Goal: Task Accomplishment & Management: Manage account settings

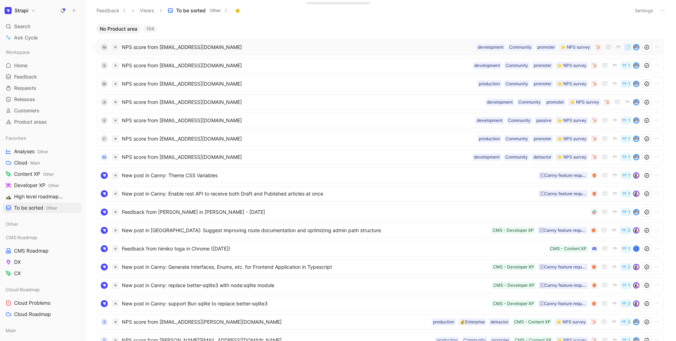
click at [208, 46] on span "NPS score from mertcanseyda@hotmail.com" at bounding box center [298, 47] width 352 height 8
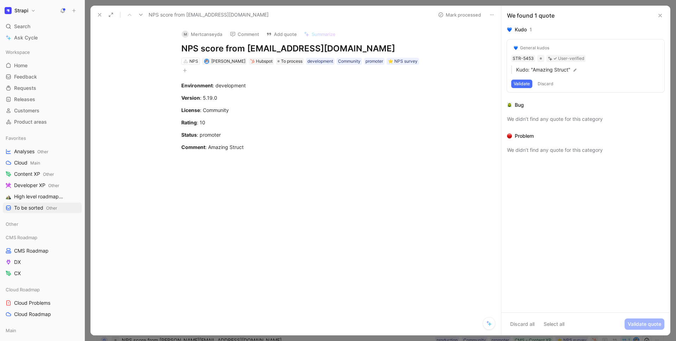
click at [517, 85] on button "Validate" at bounding box center [521, 84] width 21 height 8
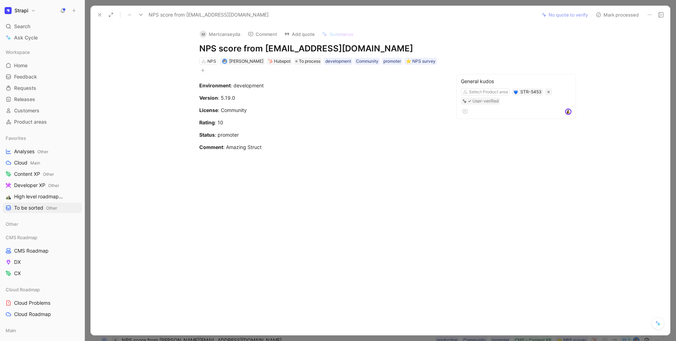
click at [631, 15] on button "Mark processed" at bounding box center [617, 15] width 49 height 10
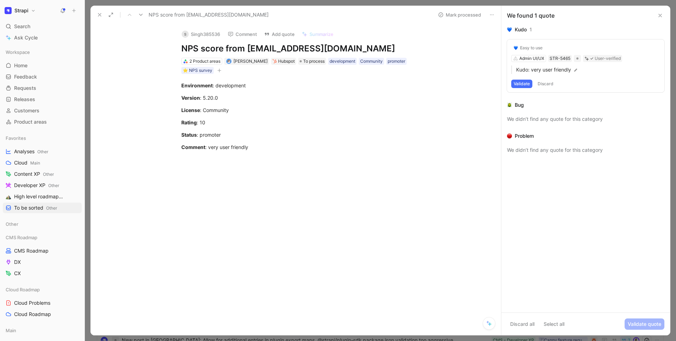
click at [99, 14] on use at bounding box center [99, 14] width 3 height 3
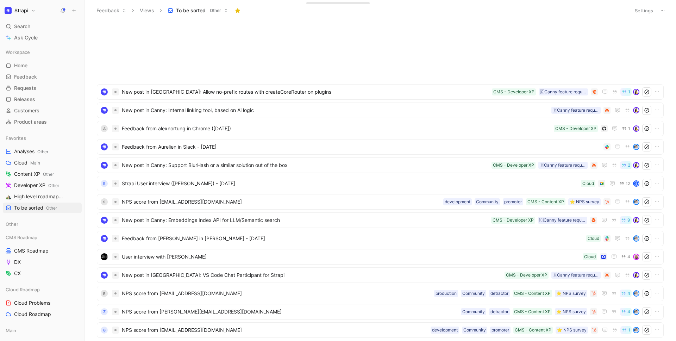
scroll to position [560, 0]
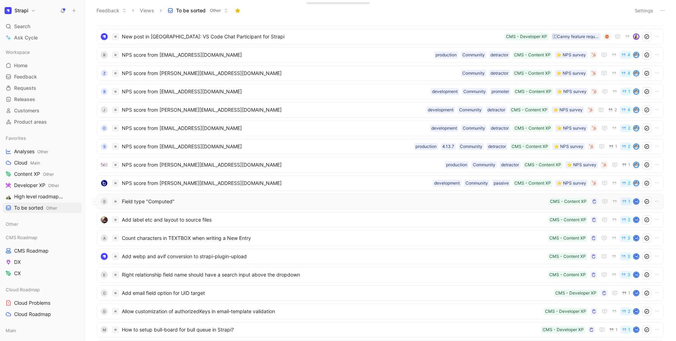
click at [186, 204] on span "Field type "Computed"" at bounding box center [334, 201] width 424 height 8
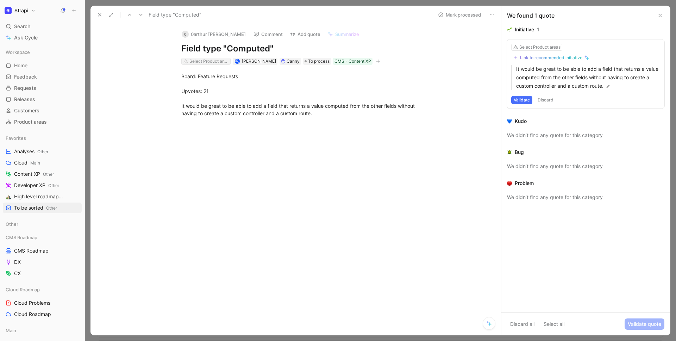
click at [203, 63] on div "Select Product areas" at bounding box center [208, 61] width 39 height 7
type input "m"
type input "auth"
click at [101, 14] on icon at bounding box center [100, 15] width 6 height 6
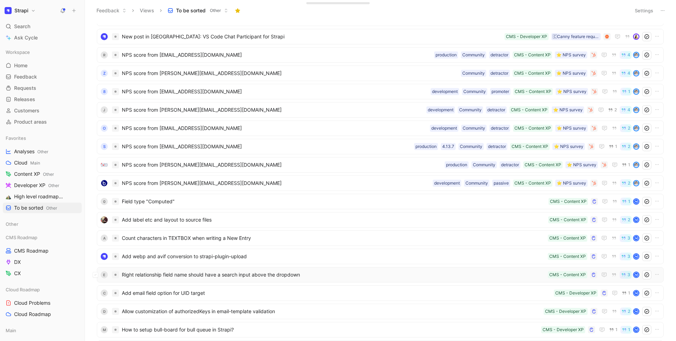
click at [232, 276] on span "Right relationship field name should have a search input above the dropdown" at bounding box center [333, 274] width 423 height 8
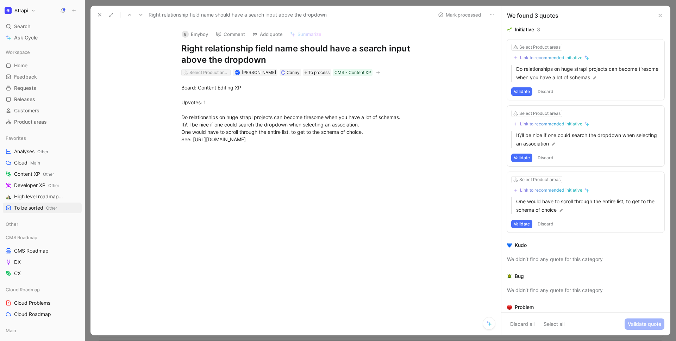
click at [211, 70] on div "Select Product areas" at bounding box center [208, 72] width 39 height 7
type input "rel"
click at [103, 15] on button at bounding box center [100, 15] width 10 height 10
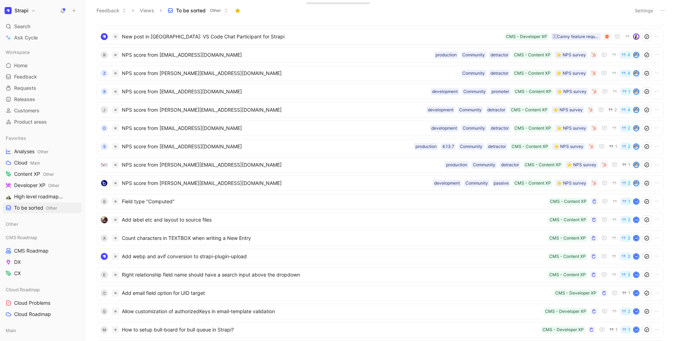
scroll to position [694, 0]
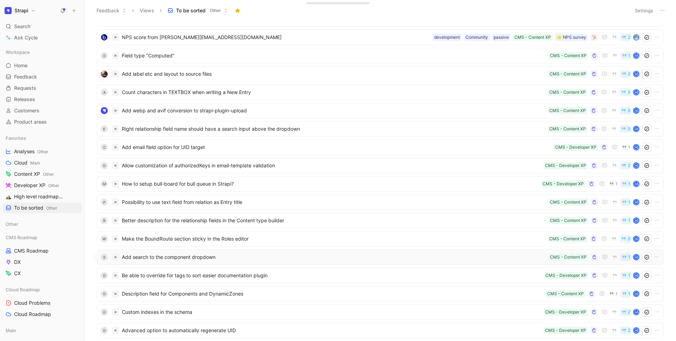
click at [181, 255] on span "Add search to the component dropdown" at bounding box center [334, 257] width 424 height 8
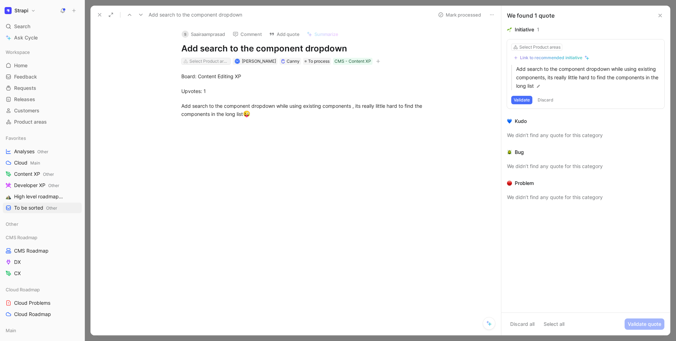
click at [204, 60] on div "Select Product areas" at bounding box center [208, 61] width 39 height 7
type input "sear"
click at [220, 86] on span "ch & Filters" at bounding box center [216, 88] width 25 height 6
click at [99, 17] on icon at bounding box center [100, 15] width 6 height 6
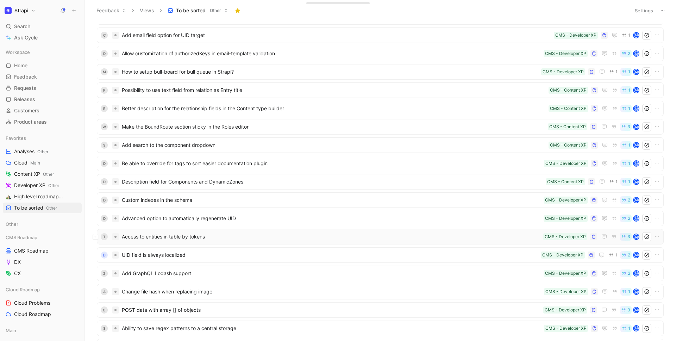
scroll to position [834, 0]
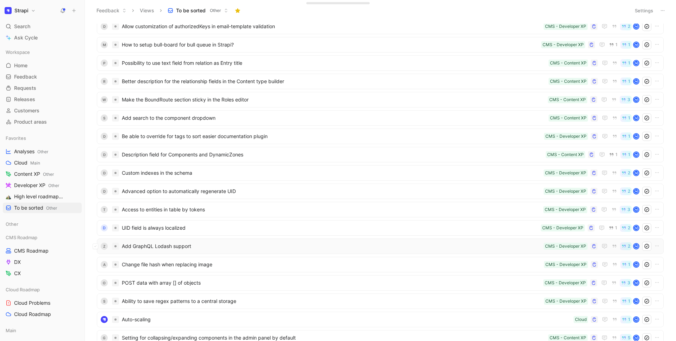
click at [198, 240] on div "Z Add GraphQL Lodash support CMS - Developer XP 2 M" at bounding box center [380, 245] width 567 height 15
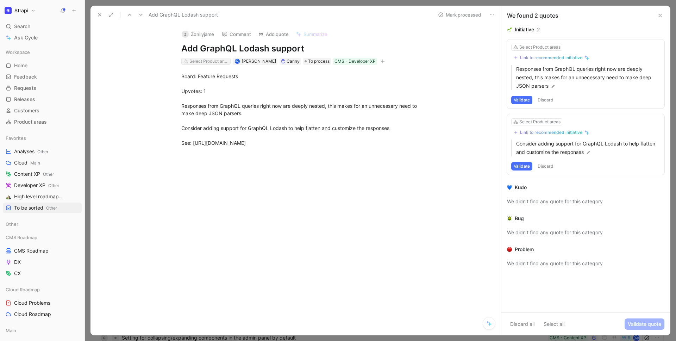
click at [208, 60] on div "Select Product areas" at bounding box center [208, 61] width 39 height 7
type input "g"
click at [201, 61] on div "Select Product areas" at bounding box center [208, 61] width 39 height 7
type input "ap"
click at [206, 87] on span "I & Data Access" at bounding box center [217, 88] width 36 height 6
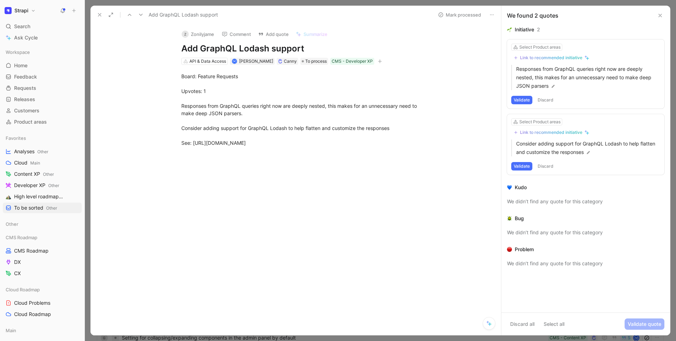
click at [101, 17] on icon at bounding box center [100, 15] width 6 height 6
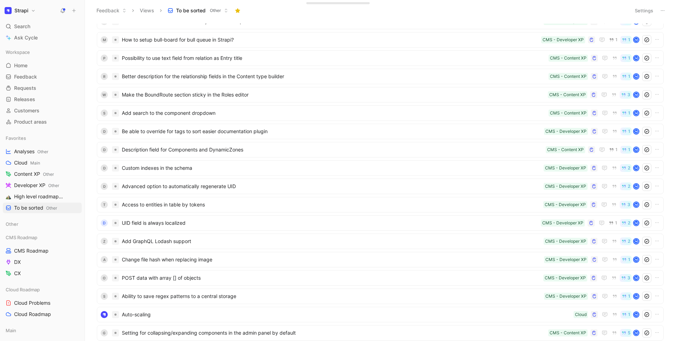
scroll to position [982, 0]
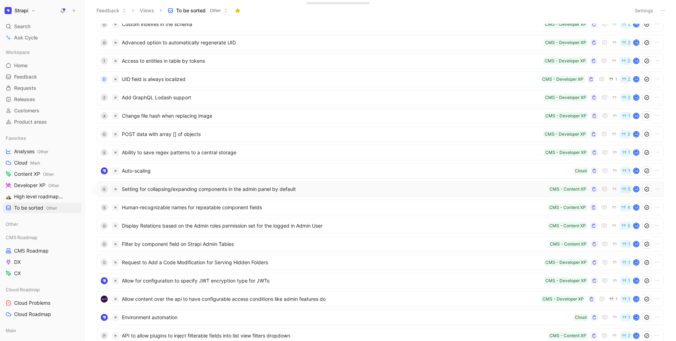
click at [191, 191] on span "Setting for collapsing/expanding components in the admin panel by default" at bounding box center [334, 189] width 424 height 8
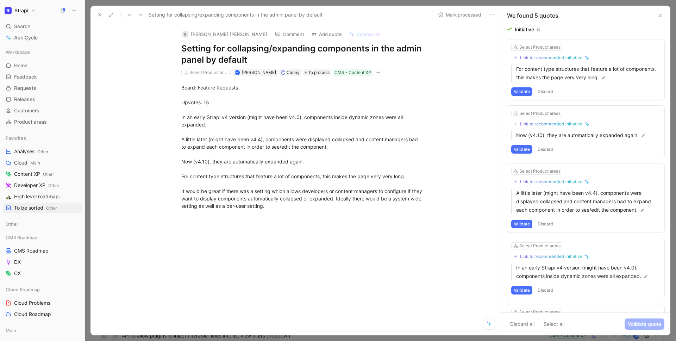
click at [95, 13] on button at bounding box center [100, 15] width 10 height 10
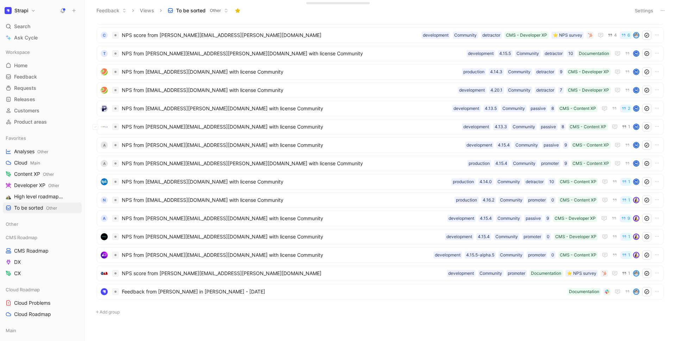
scroll to position [1446, 0]
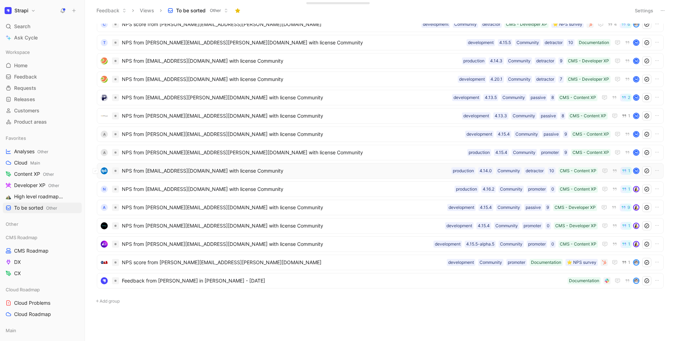
click at [201, 173] on span "NPS from [EMAIL_ADDRESS][DOMAIN_NAME] with license Community" at bounding box center [285, 171] width 327 height 8
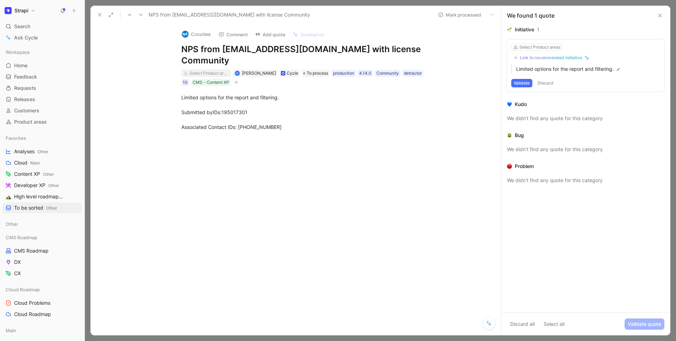
click at [204, 70] on div "Select Product areas" at bounding box center [208, 73] width 39 height 7
type input "fil"
click at [223, 87] on span "ters" at bounding box center [223, 88] width 9 height 6
click at [98, 13] on icon at bounding box center [100, 15] width 6 height 6
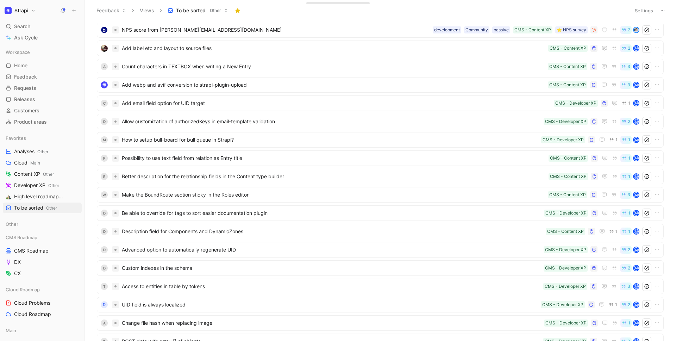
scroll to position [955, 0]
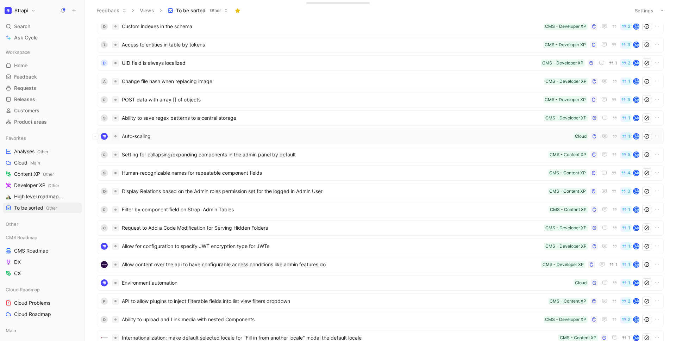
click at [177, 132] on span "Auto-scaling" at bounding box center [346, 136] width 449 height 8
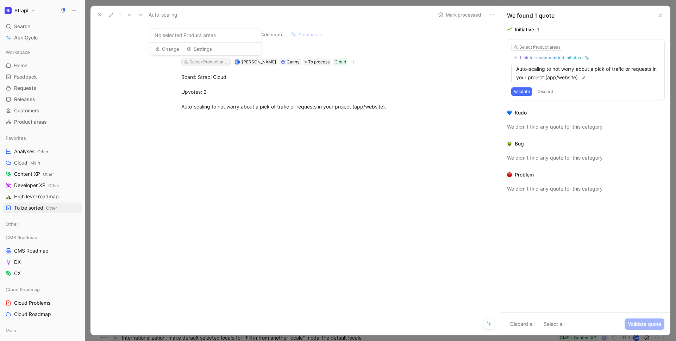
click at [200, 60] on div "Select Product areas" at bounding box center [208, 61] width 39 height 7
type input "vers"
click at [210, 88] on span "ions upgrades" at bounding box center [219, 88] width 33 height 6
click at [102, 15] on icon at bounding box center [100, 15] width 6 height 6
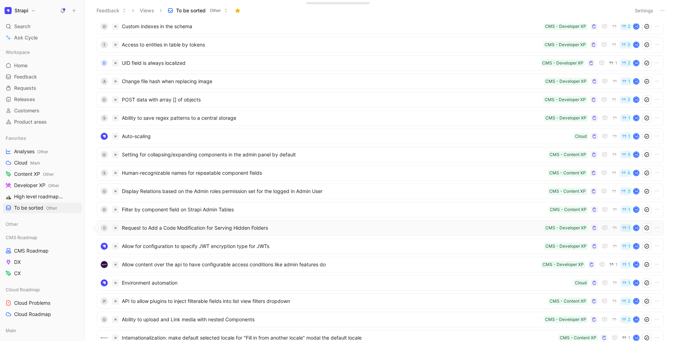
scroll to position [1105, 0]
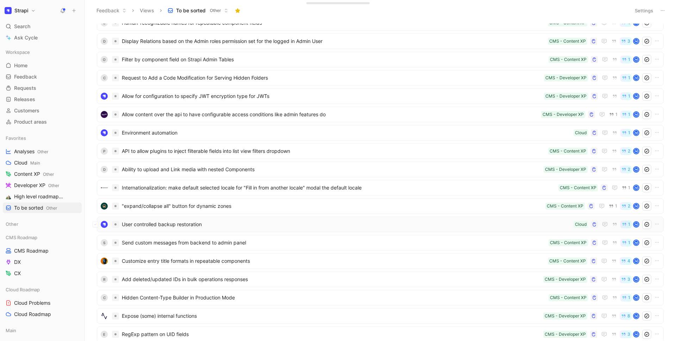
click at [235, 219] on div "User controlled backup restoration Cloud 1 M" at bounding box center [380, 224] width 567 height 15
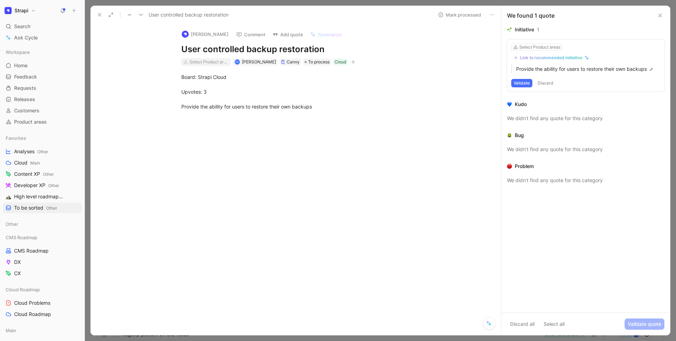
click at [208, 60] on div "Select Product areas" at bounding box center [208, 61] width 39 height 7
type input "b"
type input "pl"
click at [210, 89] on mark "Pl" at bounding box center [208, 88] width 4 height 6
click at [99, 14] on use at bounding box center [99, 14] width 3 height 3
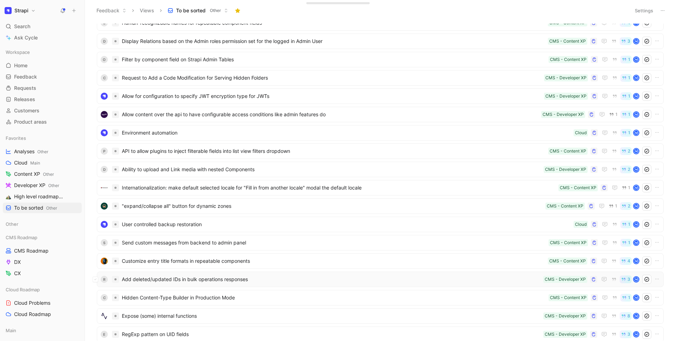
click at [207, 274] on div "R Add deleted/updated IDs in bulk operations responses CMS - Developer XP 3 M" at bounding box center [380, 278] width 567 height 15
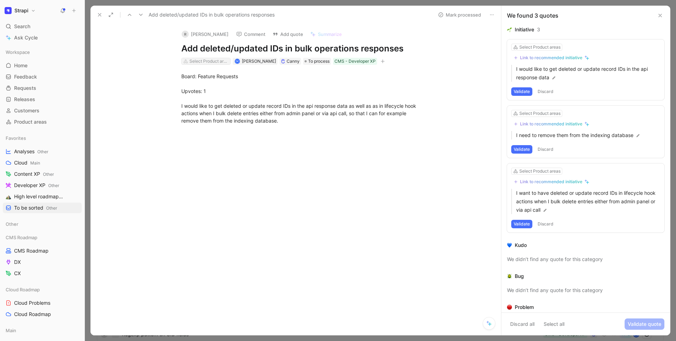
click at [193, 59] on div "Select Product areas" at bounding box center [208, 61] width 39 height 7
type input "api"
click at [210, 89] on span "& Data Access" at bounding box center [217, 88] width 33 height 6
click at [98, 14] on icon at bounding box center [100, 15] width 6 height 6
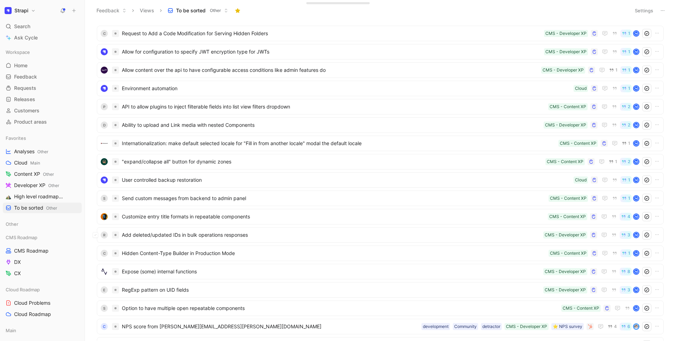
scroll to position [1173, 0]
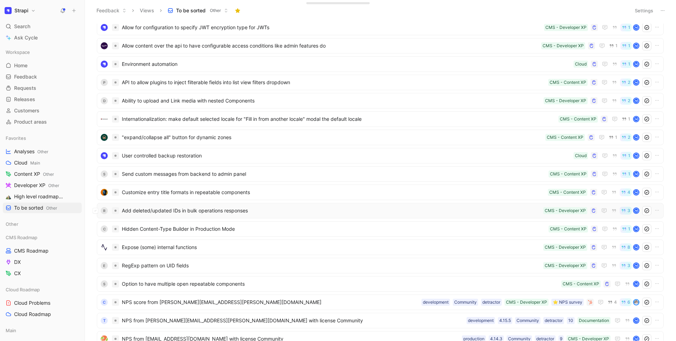
click at [177, 209] on span "Add deleted/updated IDs in bulk operations responses" at bounding box center [331, 210] width 419 height 8
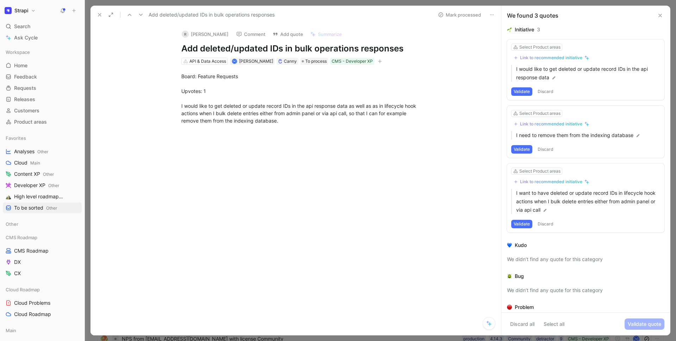
click at [101, 13] on icon at bounding box center [100, 15] width 6 height 6
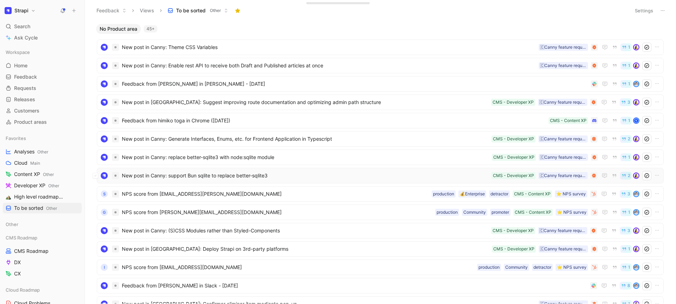
click at [241, 173] on span "New post in Canny: support Bun sqlite to replace better-sqlite3" at bounding box center [305, 175] width 367 height 8
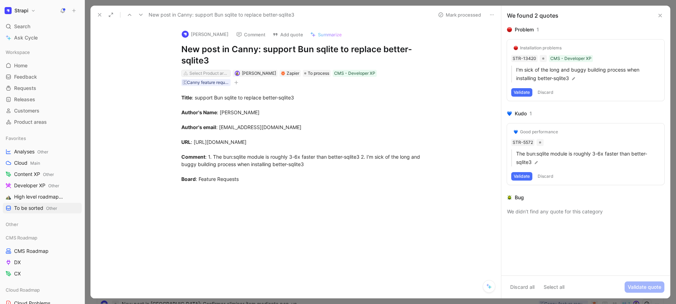
click at [208, 74] on div "Select Product areas" at bounding box center [208, 73] width 39 height 7
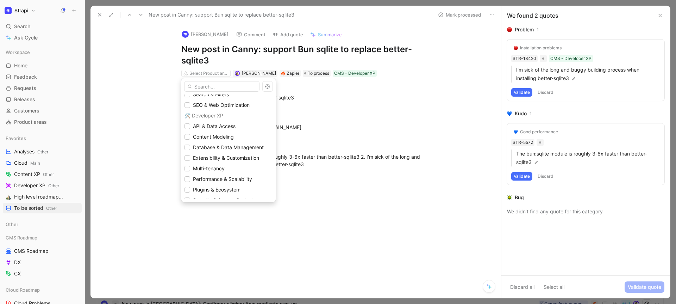
scroll to position [165, 0]
click at [244, 149] on span "Database & Data Management" at bounding box center [228, 146] width 71 height 8
click at [220, 179] on span "Performance & Scalability" at bounding box center [222, 177] width 59 height 6
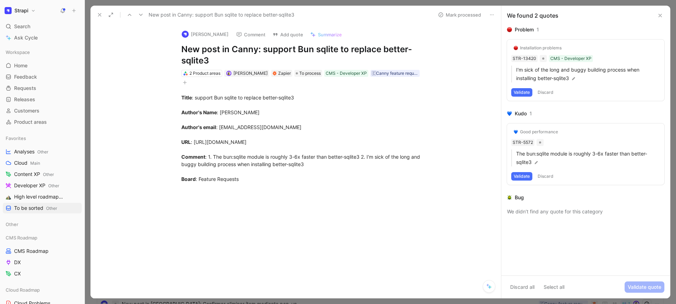
click at [99, 19] on button at bounding box center [100, 15] width 10 height 10
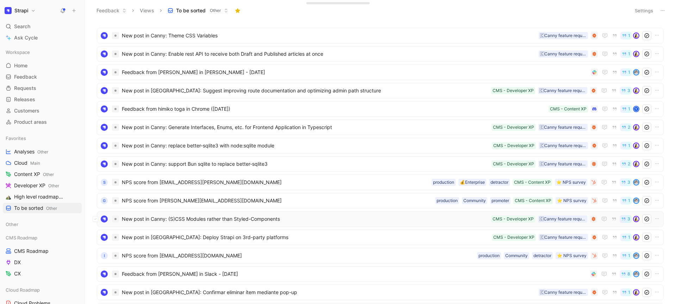
scroll to position [14, 0]
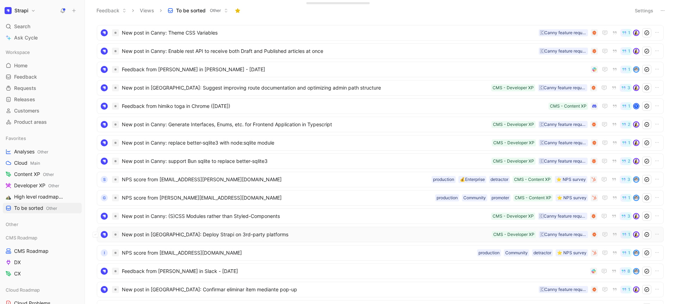
click at [216, 226] on div "New post in Canny: Deploy Strapi on 3rd-party platforms 🇨Canny feature request …" at bounding box center [380, 233] width 567 height 15
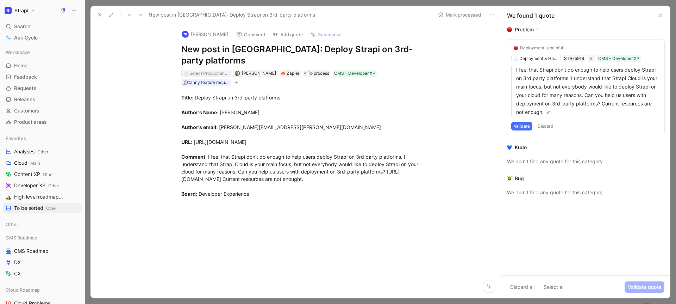
click at [206, 70] on div "Select Product areas" at bounding box center [208, 73] width 39 height 7
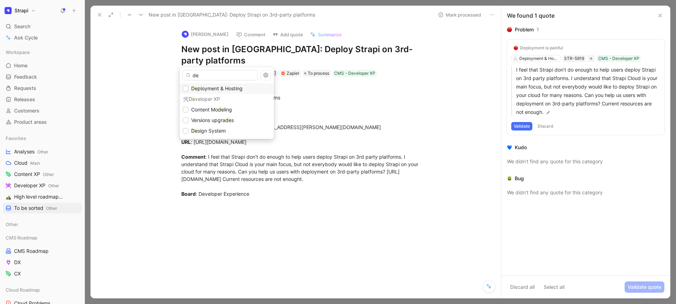
type input "de"
click at [218, 86] on span "ployment & Hosting" at bounding box center [220, 88] width 45 height 6
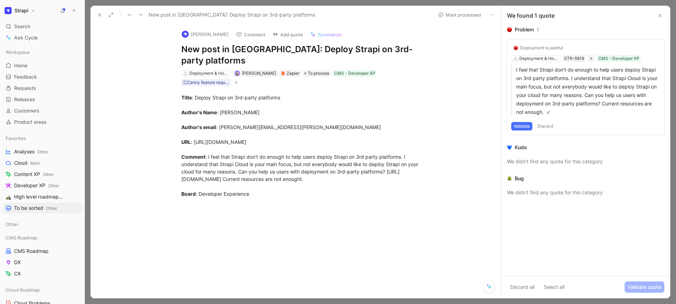
click at [96, 15] on button at bounding box center [100, 15] width 10 height 10
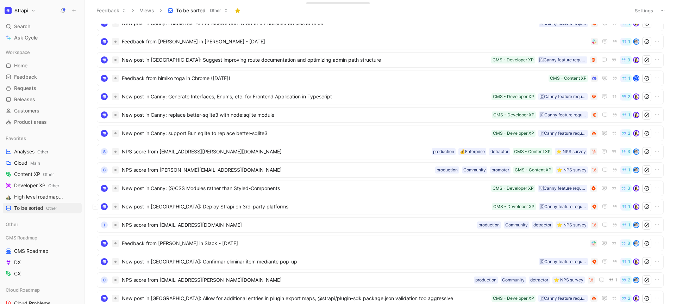
scroll to position [75, 0]
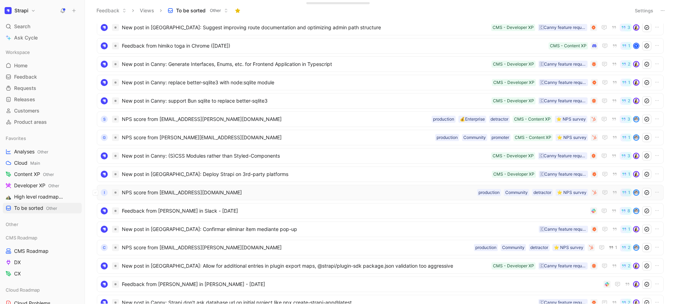
click at [205, 192] on span "NPS score from [EMAIL_ADDRESS][DOMAIN_NAME]" at bounding box center [298, 192] width 352 height 8
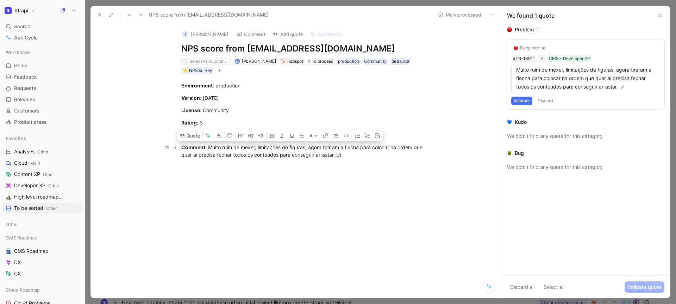
drag, startPoint x: 356, startPoint y: 154, endPoint x: 207, endPoint y: 148, distance: 149.4
click at [207, 148] on div "Comment : Muito ruim de mexer, limitações de figuras, agora tiraram a flecha pa…" at bounding box center [303, 150] width 244 height 15
click at [323, 157] on div "Comment : Muito ruim de mexer, limitações de figuras, agora tiraram a flecha pa…" at bounding box center [303, 150] width 244 height 15
click at [101, 15] on icon at bounding box center [100, 15] width 6 height 6
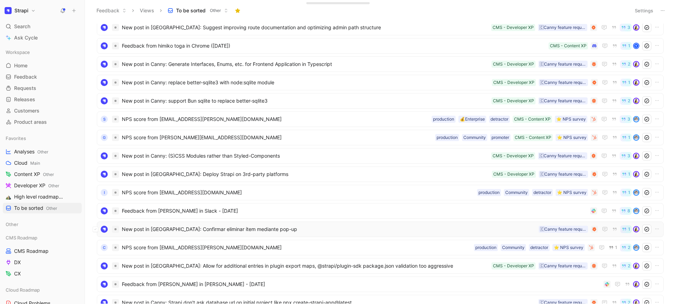
scroll to position [89, 0]
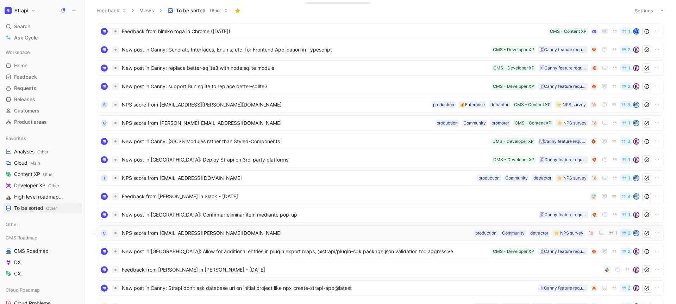
click at [218, 231] on span "NPS score from sannevanswol@chinski.nl" at bounding box center [296, 233] width 349 height 8
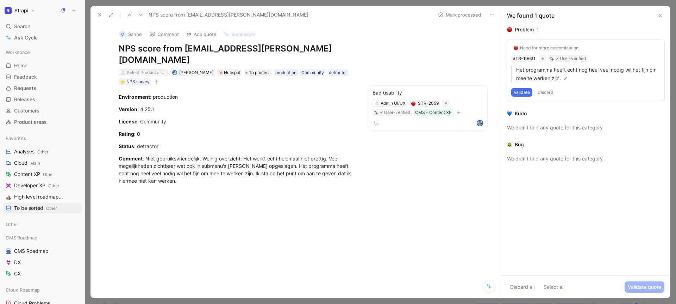
click at [155, 69] on div "Select Product areas" at bounding box center [146, 72] width 39 height 7
type input "custo"
click at [99, 17] on icon at bounding box center [100, 15] width 6 height 6
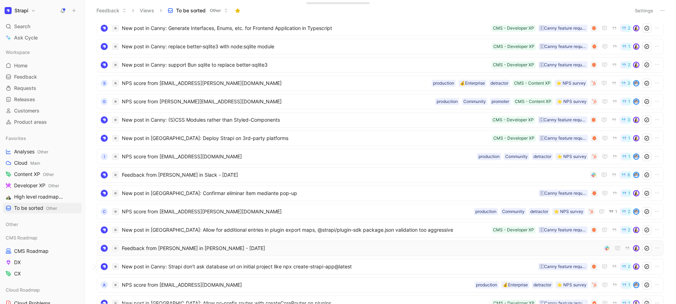
scroll to position [114, 0]
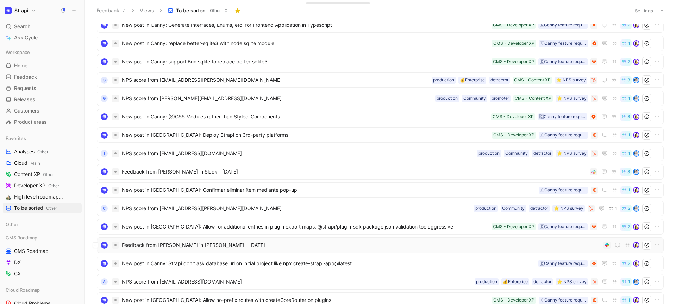
click at [230, 245] on span "Feedback from Ray Keating in Slack - 1/7/2025" at bounding box center [361, 245] width 479 height 8
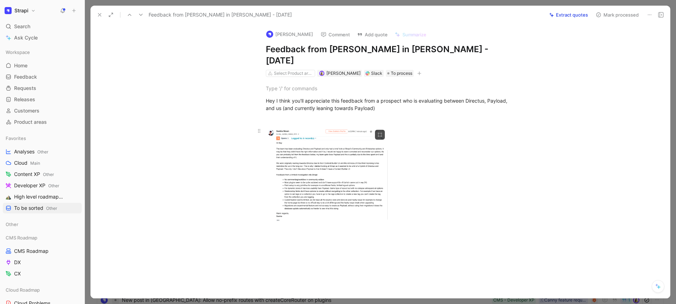
click at [320, 183] on body "Strapi Search ⌘ K Ask Cycle Workspace Home G then H Feedback G then F Requests …" at bounding box center [338, 152] width 676 height 304
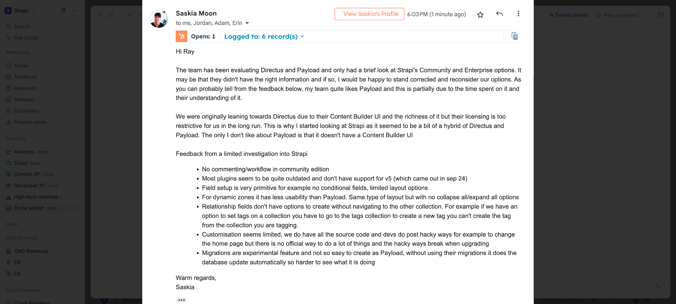
click at [582, 304] on div at bounding box center [338, 304] width 676 height 0
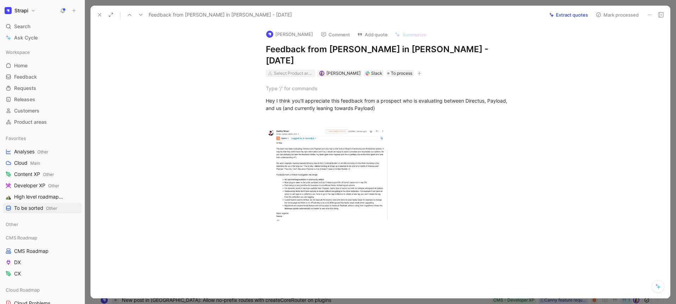
click at [283, 70] on div "Select Product areas" at bounding box center [293, 73] width 39 height 7
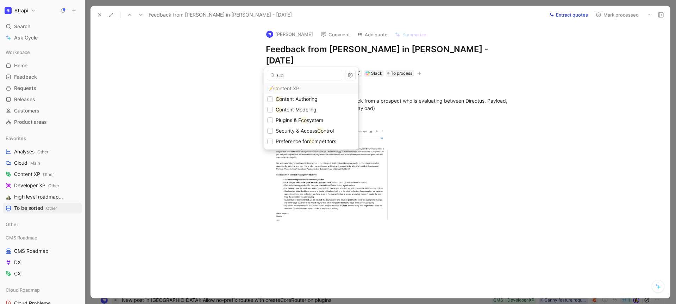
type input "C"
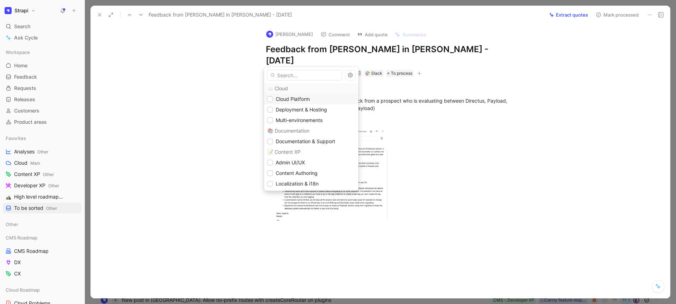
click at [279, 95] on span "Cloud Platform" at bounding box center [293, 99] width 34 height 8
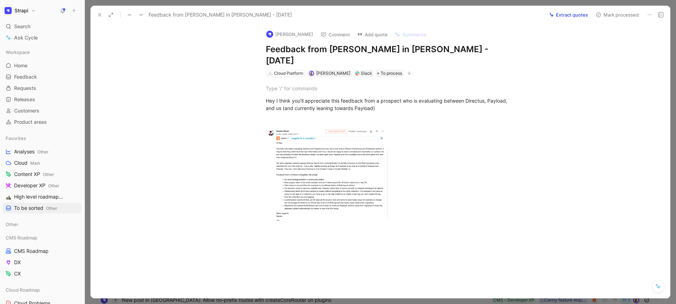
click at [27, 13] on h1 "Strapi" at bounding box center [21, 10] width 14 height 6
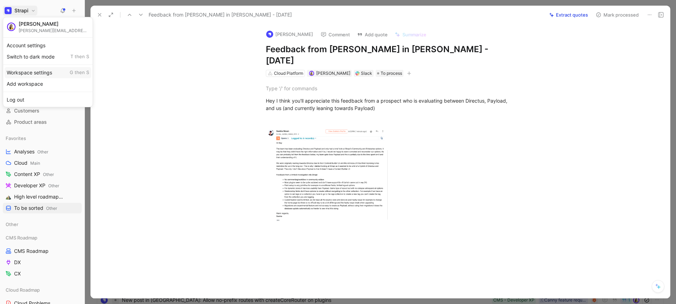
click at [37, 72] on div "Workspace settings G then S" at bounding box center [48, 72] width 87 height 11
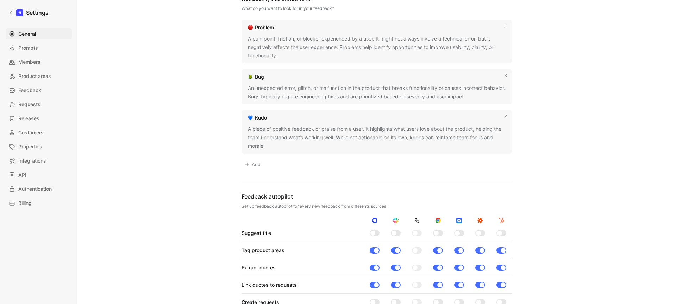
scroll to position [363, 0]
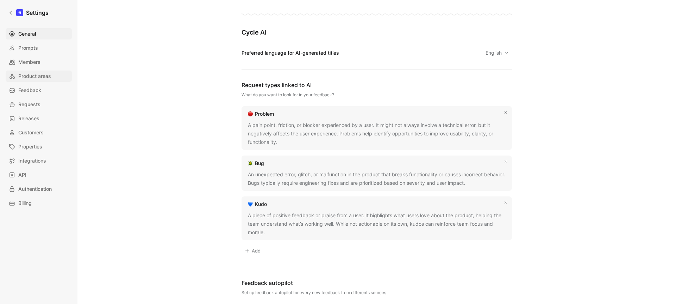
click at [37, 80] on span "Product areas" at bounding box center [34, 76] width 33 height 8
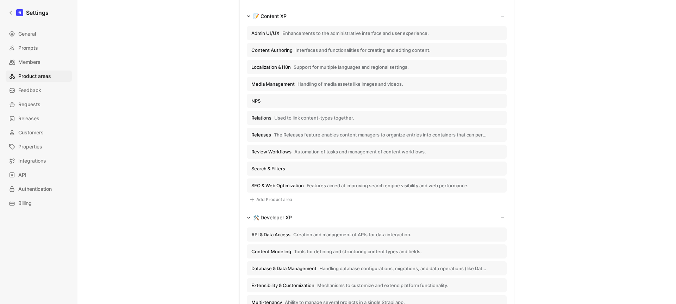
scroll to position [214, 0]
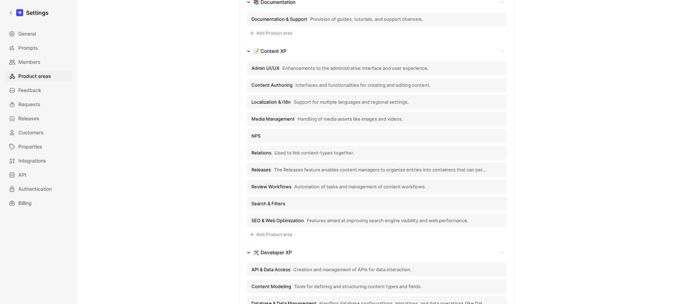
click at [277, 232] on button "Add Product area" at bounding box center [271, 234] width 48 height 8
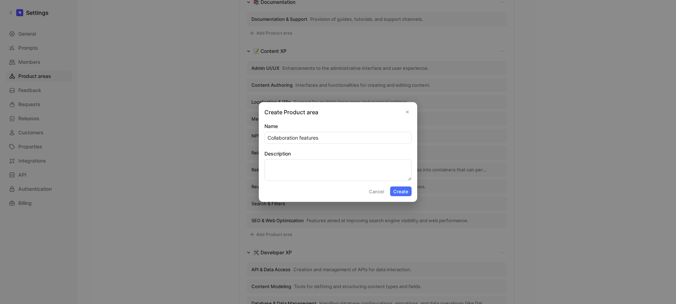
type input "Collaboration features"
click at [306, 172] on textarea "Description" at bounding box center [337, 169] width 147 height 21
type textarea "Features enabling teams to work together (Comments, Real-time editing, etc.)"
click at [398, 191] on button "Create" at bounding box center [400, 191] width 21 height 10
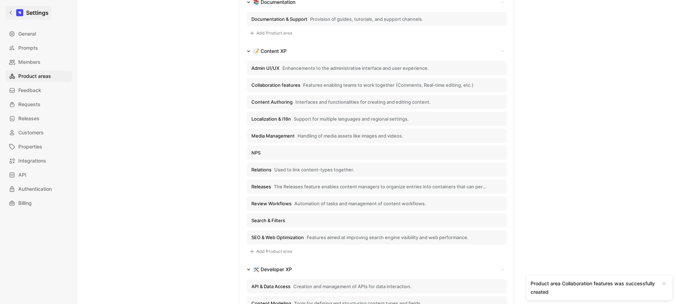
click at [13, 16] on link "Settings" at bounding box center [29, 13] width 46 height 14
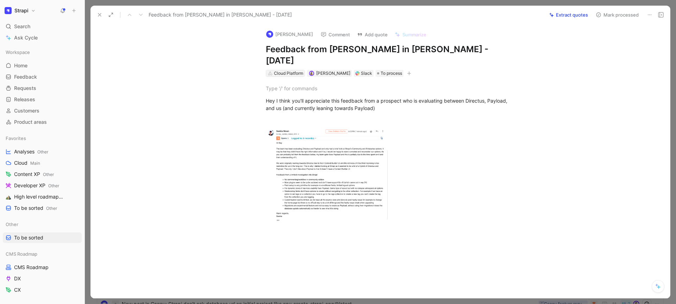
click at [282, 70] on div "Cloud Platform" at bounding box center [288, 73] width 29 height 7
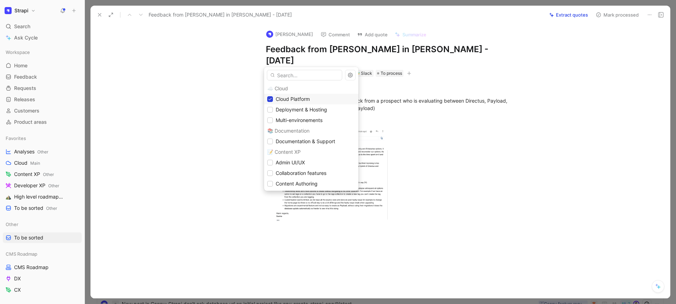
click at [270, 98] on icon at bounding box center [270, 99] width 4 height 4
click at [291, 76] on input "text" at bounding box center [304, 75] width 75 height 11
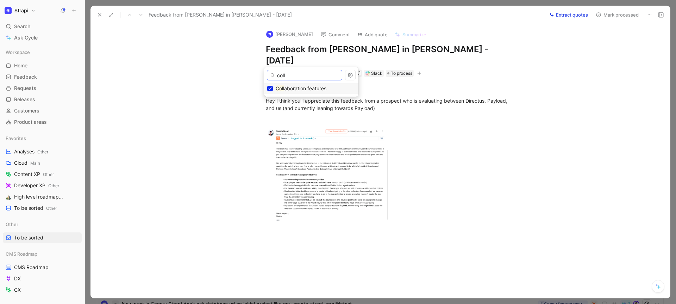
click at [319, 72] on input "coll" at bounding box center [304, 75] width 75 height 11
type input "rela"
click at [96, 14] on button at bounding box center [100, 15] width 10 height 10
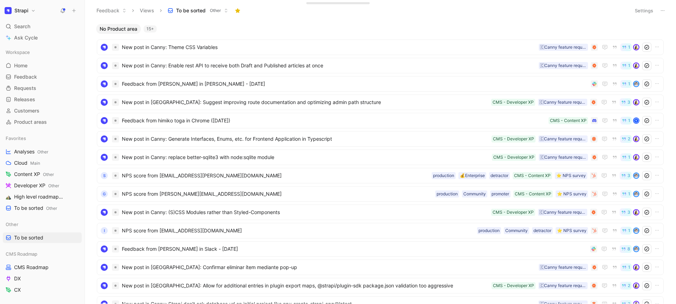
click at [638, 8] on button "Settings" at bounding box center [644, 11] width 25 height 10
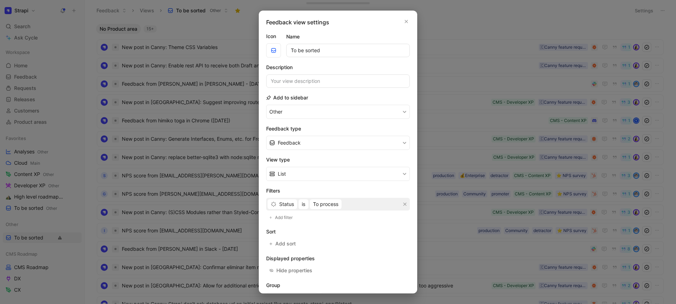
scroll to position [50, 0]
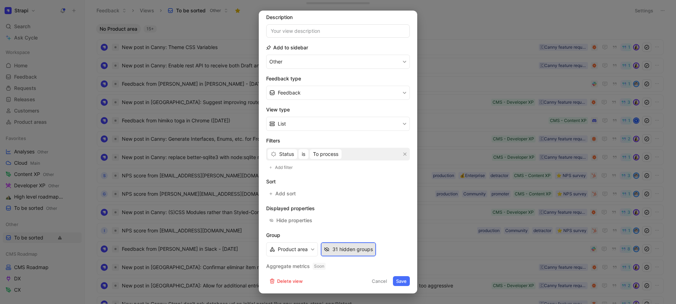
click at [352, 246] on div "31 hidden groups" at bounding box center [352, 249] width 40 height 8
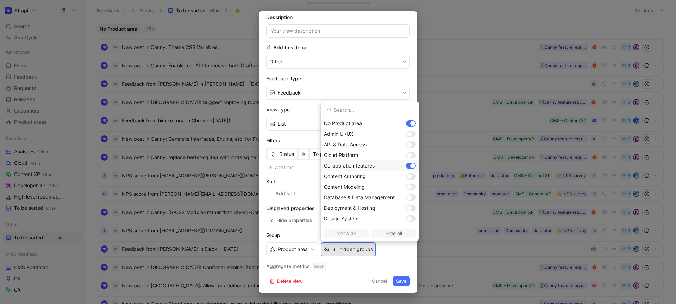
click at [405, 161] on div "Collaboration features" at bounding box center [370, 165] width 98 height 11
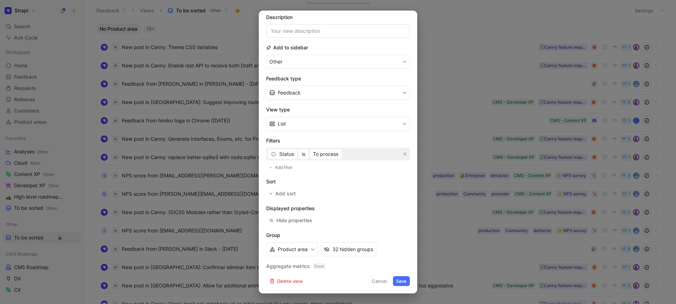
click at [399, 280] on button "Save" at bounding box center [401, 281] width 17 height 10
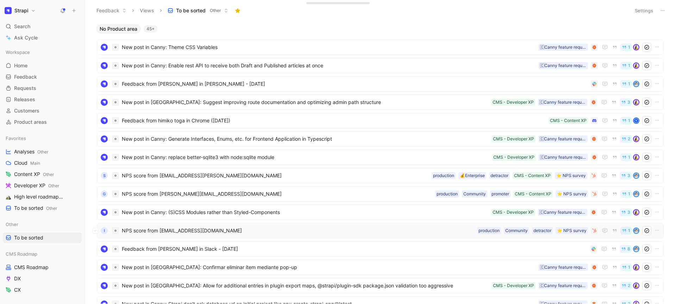
click at [249, 233] on span "NPS score from [EMAIL_ADDRESS][DOMAIN_NAME]" at bounding box center [298, 230] width 352 height 8
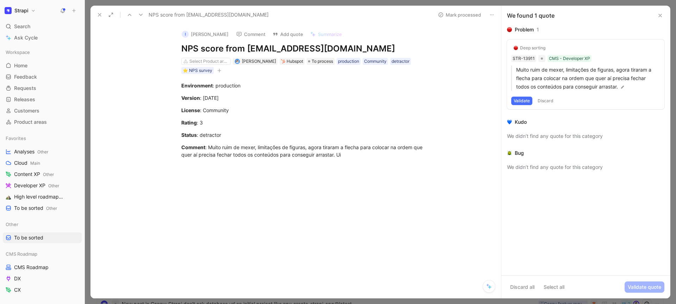
click at [102, 16] on button at bounding box center [100, 15] width 10 height 10
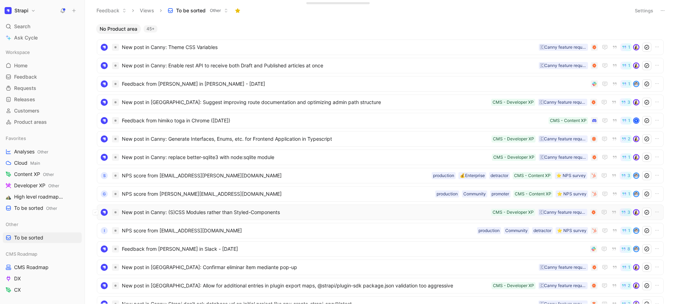
scroll to position [242, 0]
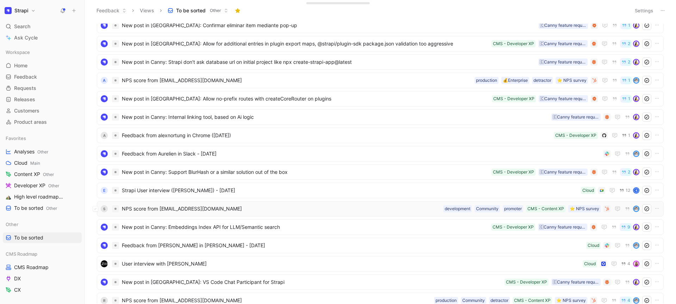
click at [245, 203] on div "S NPS score from shahulhammeed01@gmail.com ⭐️ NPS survey CMS - Content XP promo…" at bounding box center [380, 208] width 567 height 15
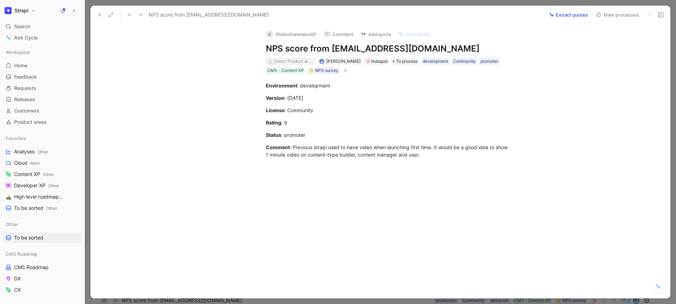
click at [297, 58] on div "Select Product areas" at bounding box center [293, 61] width 39 height 7
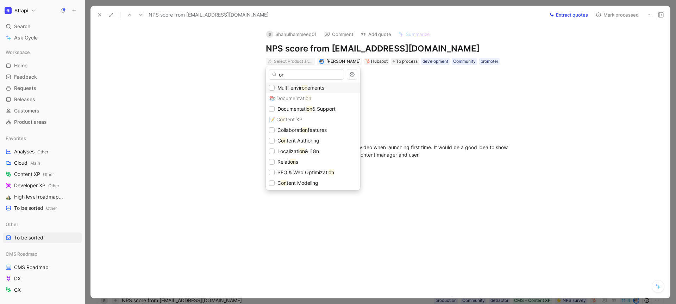
type input "o"
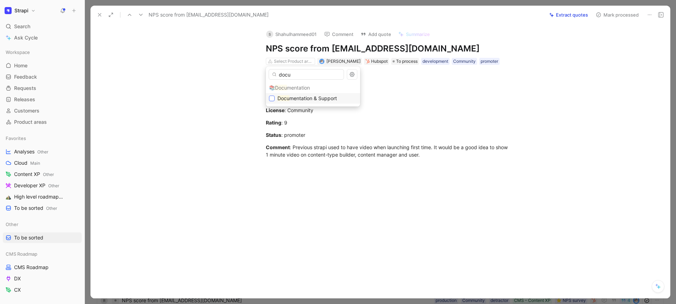
type input "docu"
click at [270, 95] on div at bounding box center [272, 98] width 6 height 6
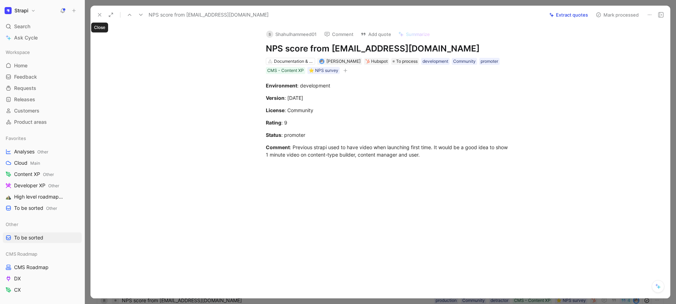
click at [99, 15] on use at bounding box center [99, 14] width 3 height 3
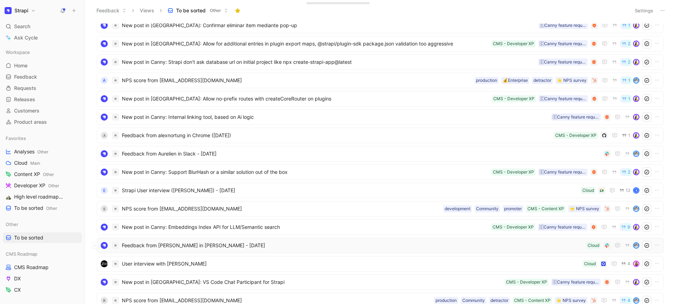
scroll to position [304, 0]
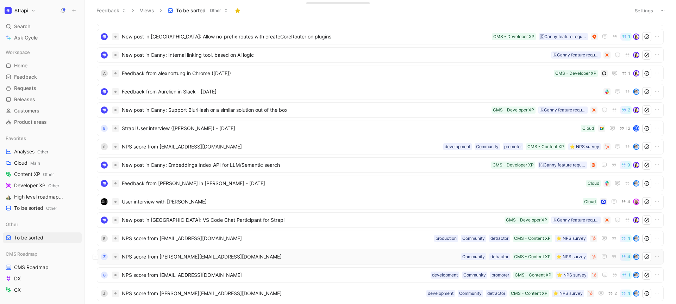
click at [218, 254] on span "NPS score from d.lekim@zaleo-digital.de" at bounding box center [290, 256] width 336 height 8
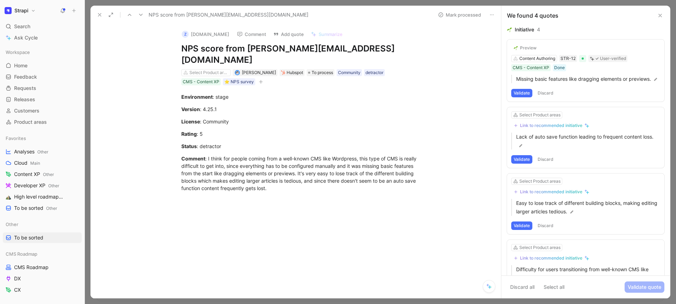
scroll to position [569, 0]
click at [209, 69] on div "Select Product areas" at bounding box center [208, 72] width 39 height 7
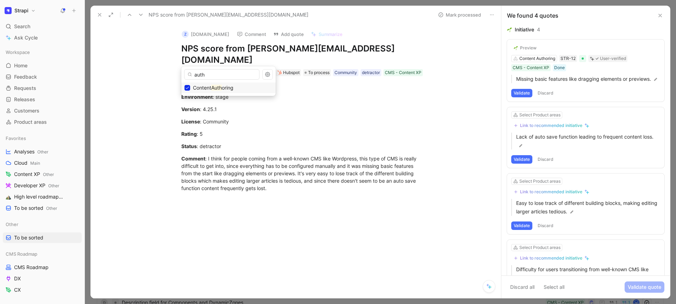
type input "auth"
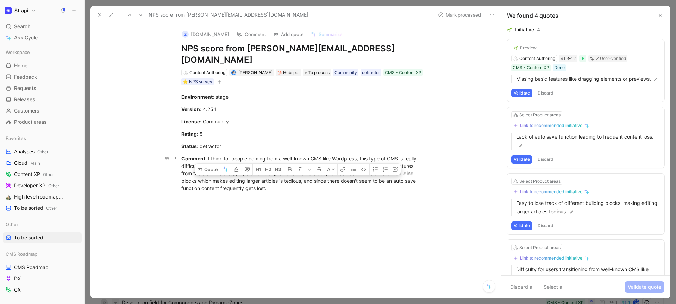
drag, startPoint x: 329, startPoint y: 169, endPoint x: 267, endPoint y: 177, distance: 63.2
click at [267, 177] on div "Comment : I think for people coming from a well-known CMS like Wordpress, this …" at bounding box center [303, 173] width 244 height 37
click at [202, 166] on icon at bounding box center [200, 169] width 6 height 6
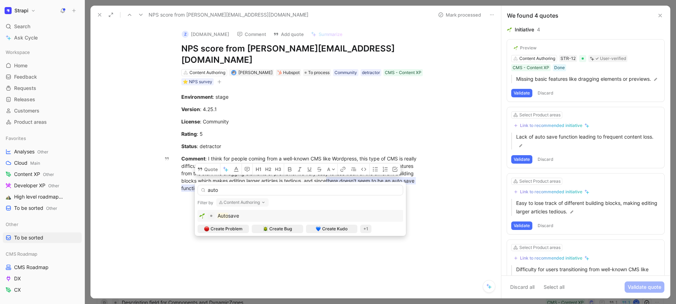
type input "auto"
click at [248, 216] on div "Auto save" at bounding box center [300, 215] width 202 height 8
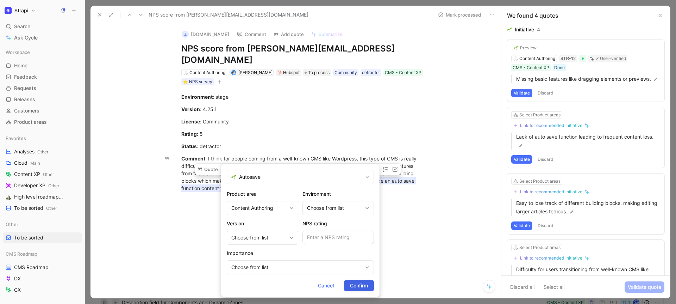
click at [367, 283] on span "Confirm" at bounding box center [359, 285] width 18 height 8
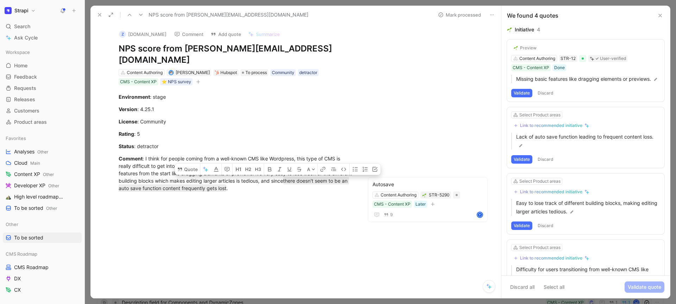
click at [457, 47] on div "z zaleo.digital Comment Add quote Summarize NPS score from d.lekim@zaleo-digita…" at bounding box center [295, 161] width 411 height 274
click at [100, 16] on icon at bounding box center [100, 15] width 6 height 6
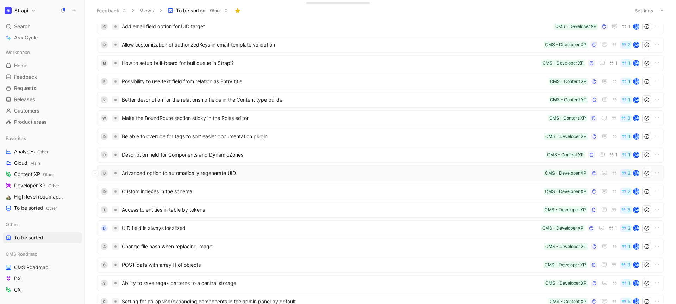
scroll to position [694, 0]
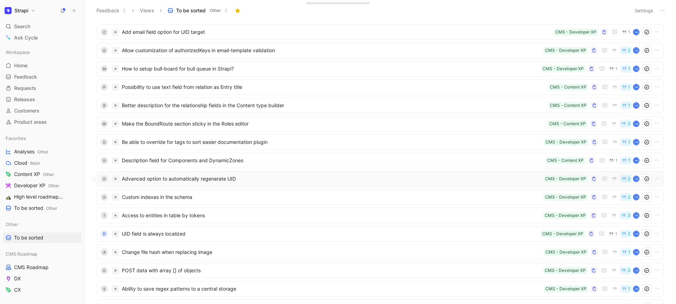
click at [217, 174] on span "Advanced option to automatically regenerate UID" at bounding box center [331, 178] width 419 height 8
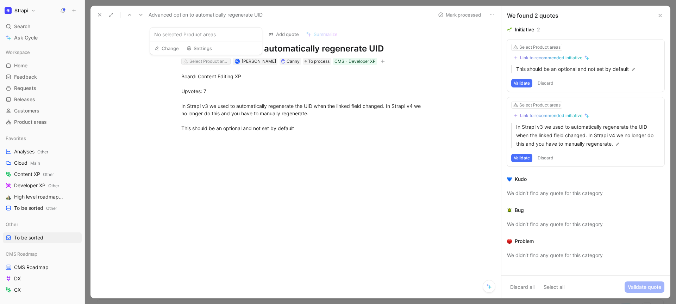
click at [204, 58] on div "Select Product areas" at bounding box center [208, 61] width 39 height 7
type input "auth"
click at [225, 91] on span "Content Auth oring" at bounding box center [213, 87] width 40 height 8
click at [102, 16] on icon at bounding box center [100, 15] width 6 height 6
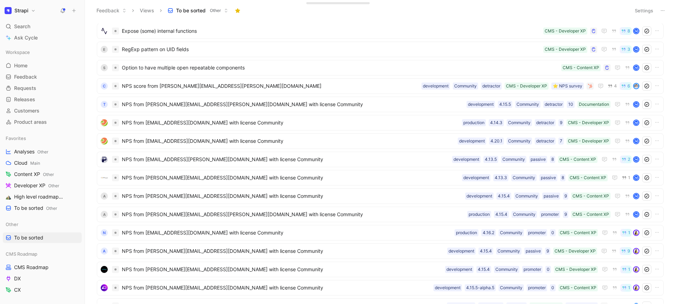
scroll to position [1228, 0]
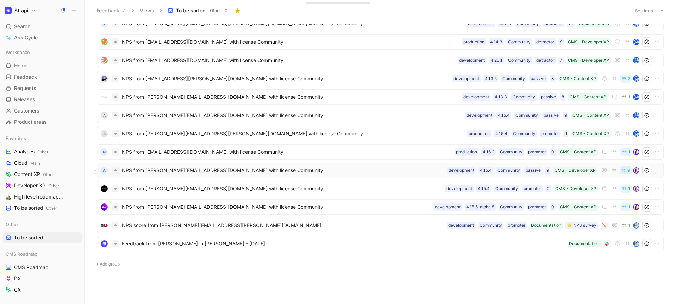
click at [297, 172] on span "NPS from [PERSON_NAME][EMAIL_ADDRESS][DOMAIN_NAME] with license Community" at bounding box center [283, 170] width 323 height 8
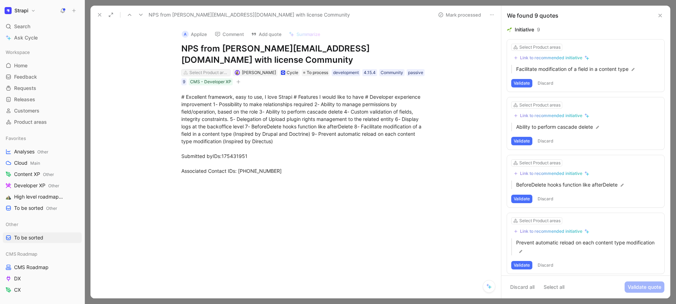
click at [221, 69] on div "Select Product areas" at bounding box center [208, 72] width 39 height 7
type input "rel"
click at [203, 69] on div "Relations" at bounding box center [198, 72] width 18 height 7
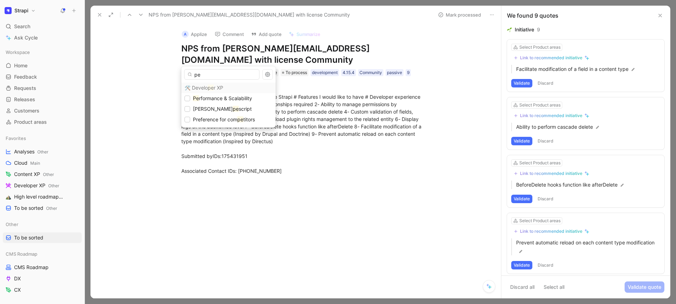
type input "p"
type input "us"
click at [215, 94] on span "Us er Management" at bounding box center [214, 98] width 42 height 8
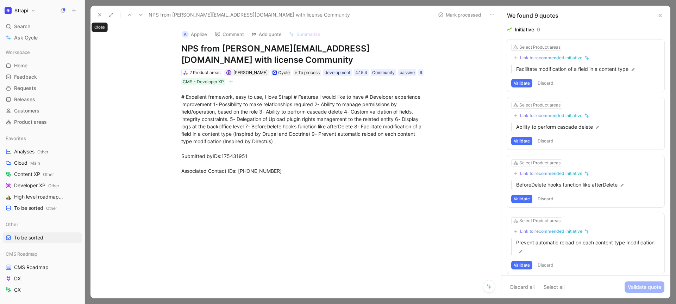
click at [98, 13] on use at bounding box center [99, 14] width 3 height 3
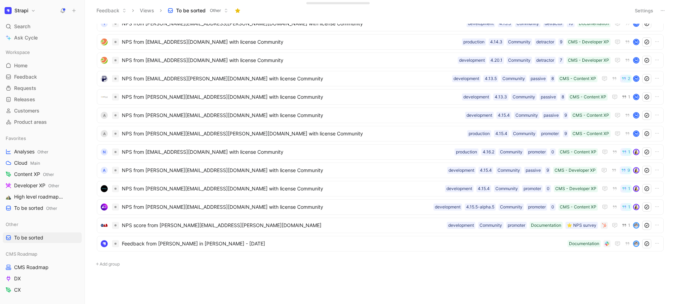
click at [207, 190] on span "NPS from manideep.r@techouts.com with license Community" at bounding box center [282, 188] width 320 height 8
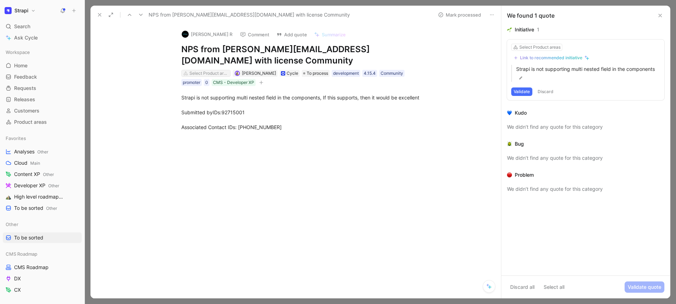
click at [214, 71] on div "Select Product areas" at bounding box center [208, 73] width 39 height 7
type input "mode"
click at [98, 11] on button at bounding box center [100, 15] width 10 height 10
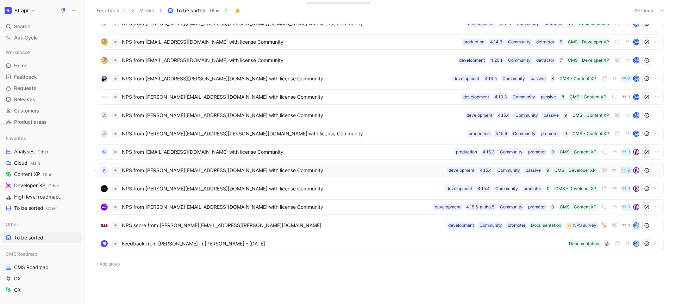
click at [214, 168] on span "NPS from mamadou@applize.io with license Community" at bounding box center [283, 170] width 323 height 8
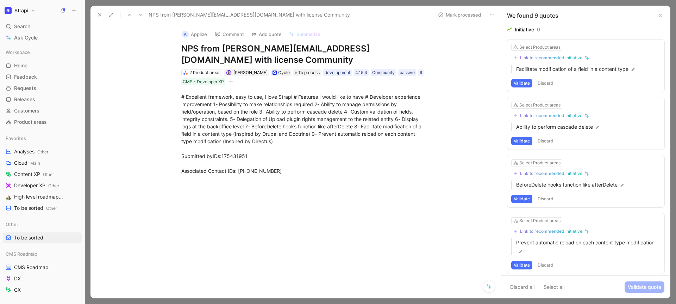
click at [99, 12] on icon at bounding box center [100, 15] width 6 height 6
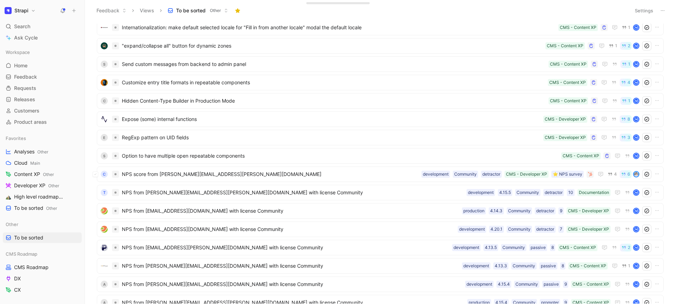
scroll to position [1128, 0]
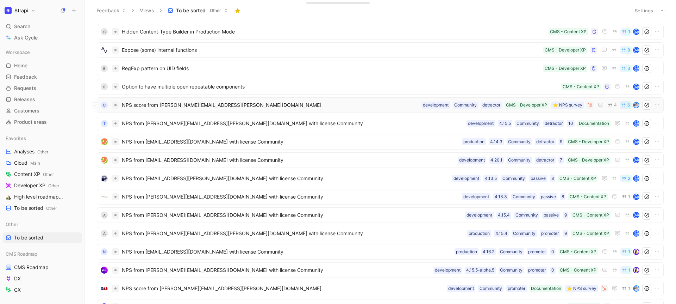
click at [199, 112] on div "C NPS score from [PERSON_NAME][EMAIL_ADDRESS][PERSON_NAME][DOMAIN_NAME] ⭐️ NPS …" at bounding box center [380, 104] width 567 height 15
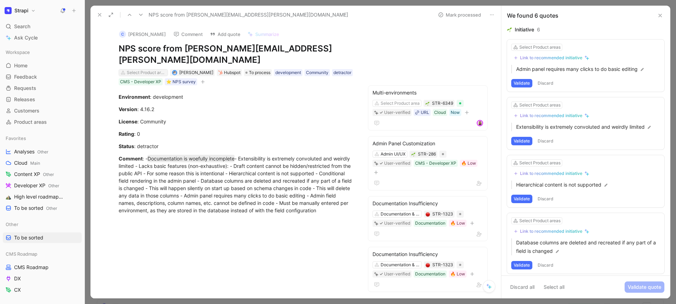
click at [160, 69] on div "Select Product areas" at bounding box center [146, 72] width 39 height 7
click at [156, 70] on input "auth" at bounding box center [158, 74] width 75 height 11
type input "m"
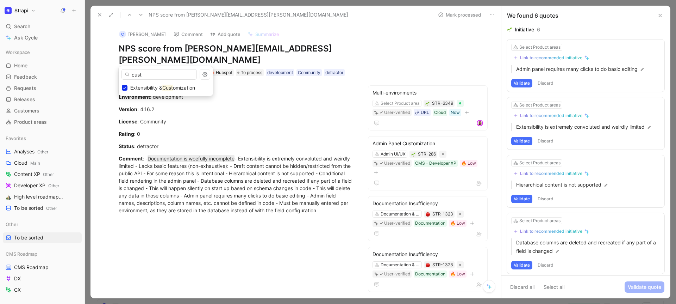
type input "cust"
click at [101, 14] on icon at bounding box center [100, 15] width 6 height 6
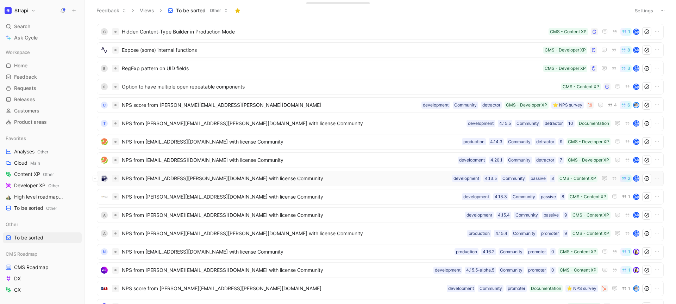
scroll to position [1190, 0]
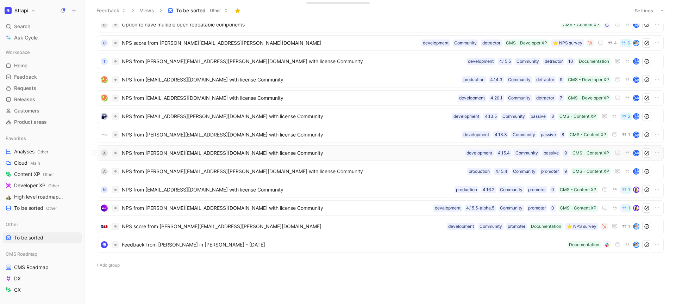
click at [244, 145] on div "A NPS from andrew.3.1415@gmail.com with license Community CMS - Content XP 9 pa…" at bounding box center [380, 152] width 567 height 15
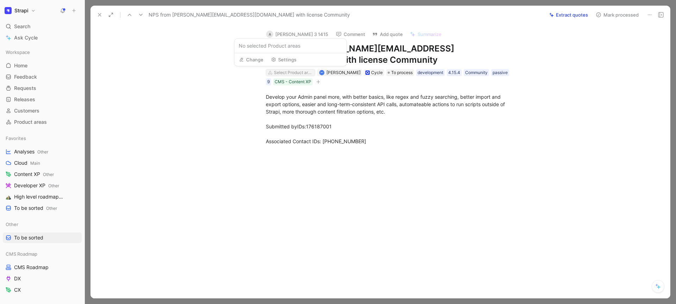
click at [298, 70] on div "Select Product areas" at bounding box center [293, 72] width 39 height 7
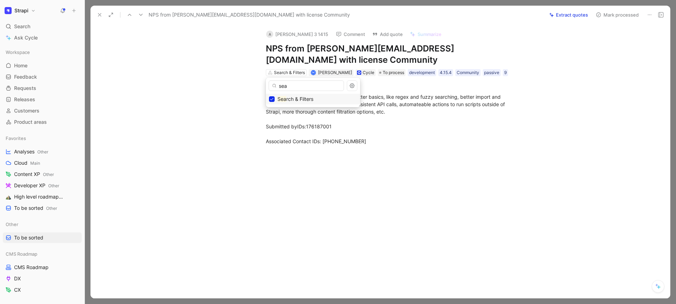
click at [293, 83] on input "sea" at bounding box center [306, 85] width 75 height 11
type input "adm"
click at [99, 19] on button at bounding box center [100, 15] width 10 height 10
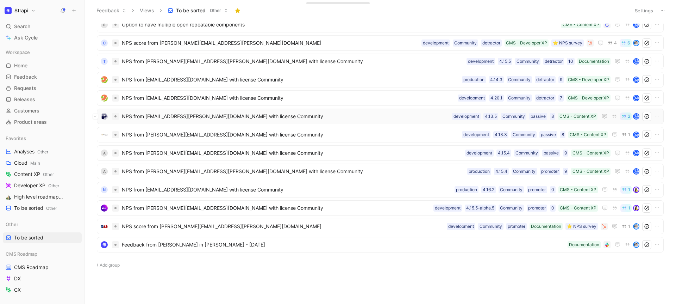
click at [227, 117] on span "NPS from agung.widodo@phillip.co.id with license Community" at bounding box center [285, 116] width 327 height 8
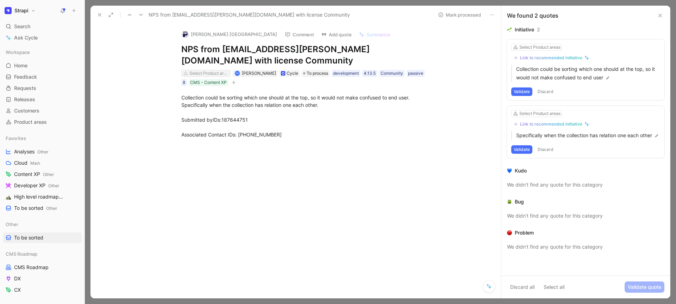
click at [215, 71] on div "Select Product areas" at bounding box center [208, 73] width 39 height 7
click at [209, 73] on div "Select Product areas" at bounding box center [208, 73] width 39 height 7
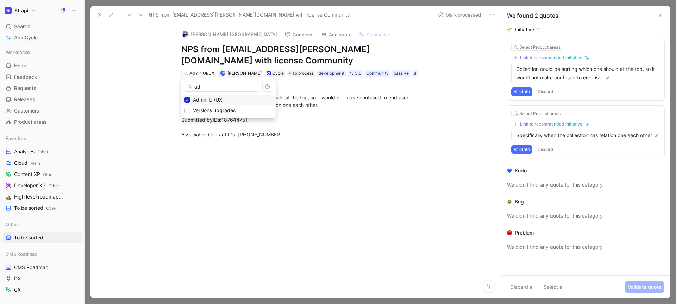
type input "a"
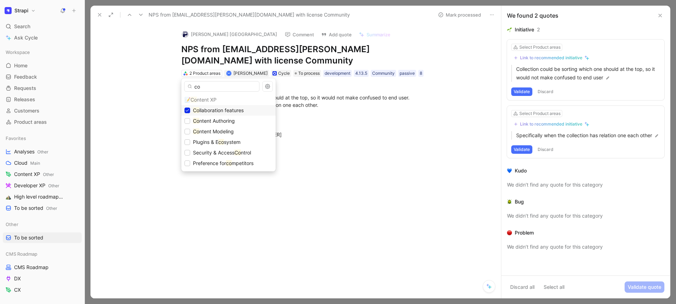
type input "c"
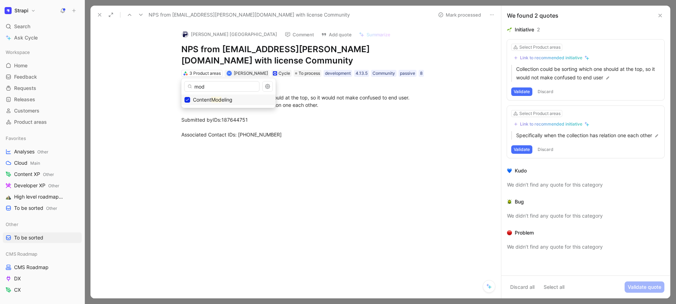
type input "mod"
click at [215, 71] on div "3 Product areas" at bounding box center [204, 73] width 31 height 7
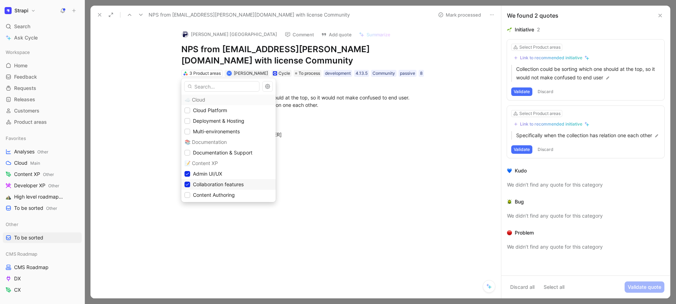
click at [191, 183] on div "Collaboration features" at bounding box center [229, 184] width 88 height 8
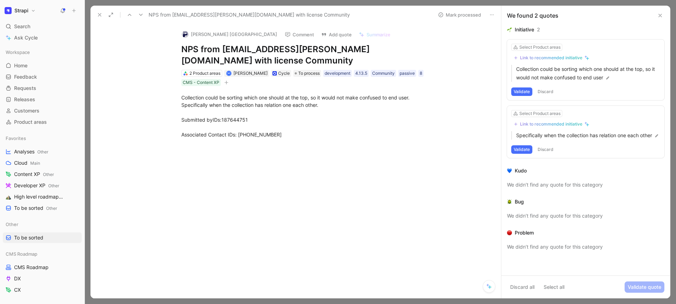
click at [101, 14] on icon at bounding box center [100, 15] width 6 height 6
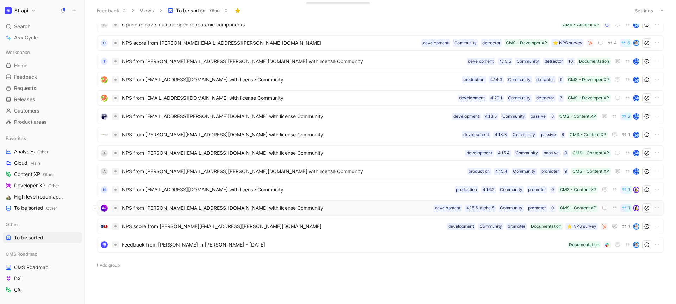
click at [203, 201] on div "NPS from stan@lumicast.com with license Community CMS - Content XP 0 promoter C…" at bounding box center [380, 207] width 567 height 15
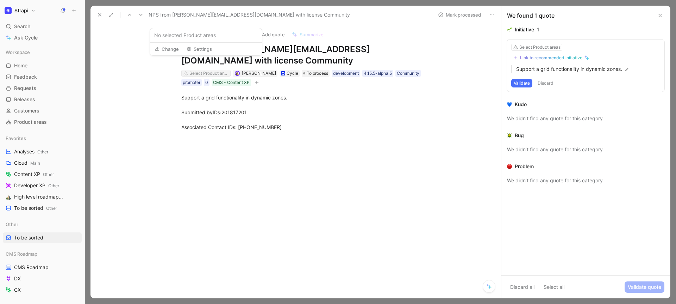
click at [204, 70] on div "Select Product areas" at bounding box center [208, 73] width 39 height 7
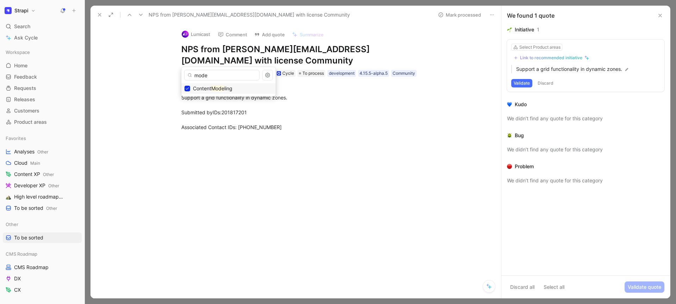
type input "mode"
click at [100, 16] on icon at bounding box center [100, 15] width 6 height 6
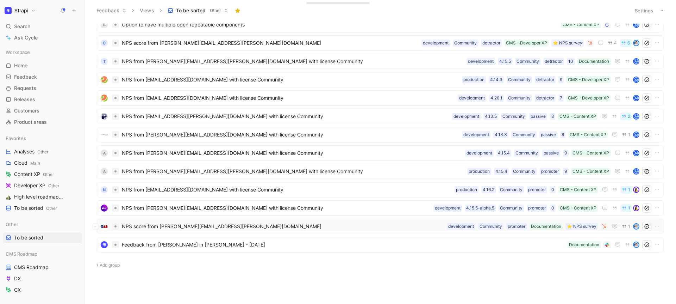
click at [208, 230] on div "NPS score from eduardo.santos@oab.org.br ⭐️ NPS survey Documentation promoter C…" at bounding box center [380, 225] width 562 height 9
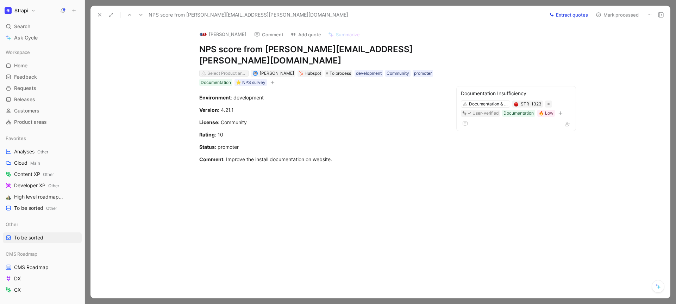
click at [225, 70] on div "Select Product areas" at bounding box center [226, 73] width 39 height 7
type input "doc"
click at [205, 98] on icon at bounding box center [205, 99] width 4 height 4
click at [102, 13] on button at bounding box center [100, 15] width 10 height 10
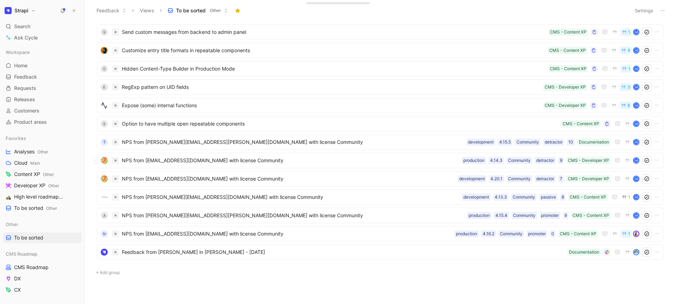
scroll to position [1100, 0]
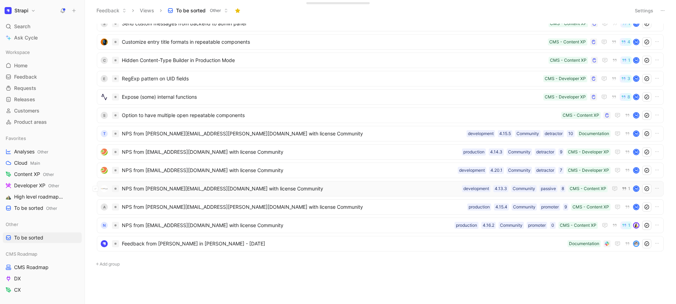
click at [225, 189] on span "NPS from [PERSON_NAME][EMAIL_ADDRESS][DOMAIN_NAME] with license Community" at bounding box center [290, 188] width 337 height 8
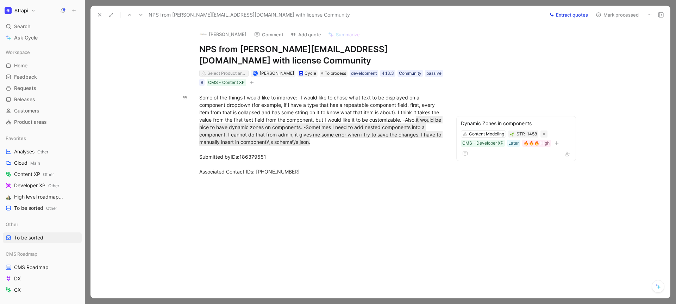
click at [211, 71] on div "Select Product areas" at bounding box center [226, 73] width 39 height 7
type input "mode"
click at [96, 13] on button at bounding box center [100, 15] width 10 height 10
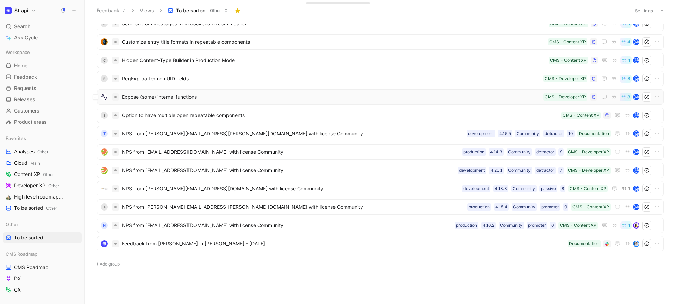
click at [220, 99] on span "Expose (some) internal functions" at bounding box center [331, 97] width 419 height 8
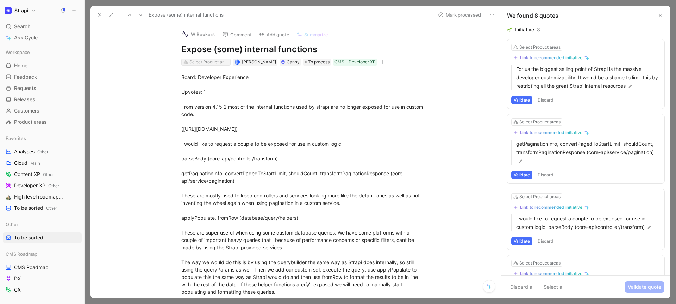
click at [213, 61] on div "Select Product areas" at bounding box center [208, 61] width 39 height 7
type input "mod"
click at [99, 11] on button at bounding box center [100, 15] width 10 height 10
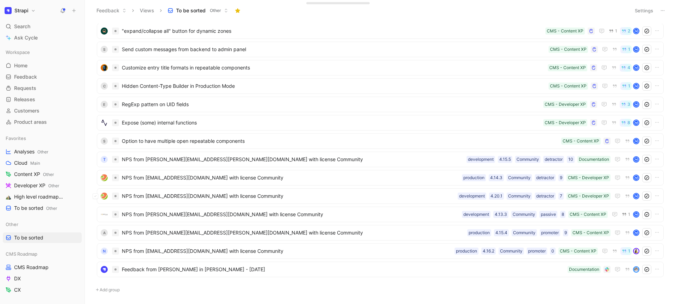
scroll to position [1100, 0]
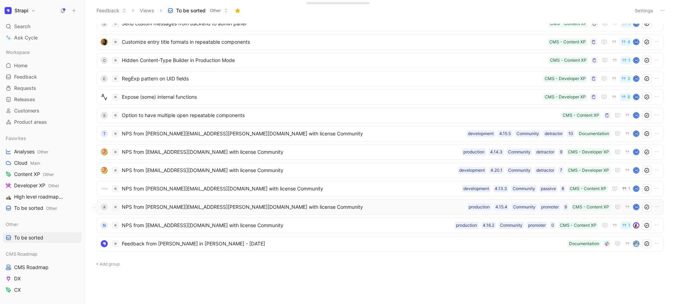
click at [214, 213] on div "A NPS from ann.e.blandford@gmail.com with license Community CMS - Content XP 9 …" at bounding box center [380, 206] width 567 height 15
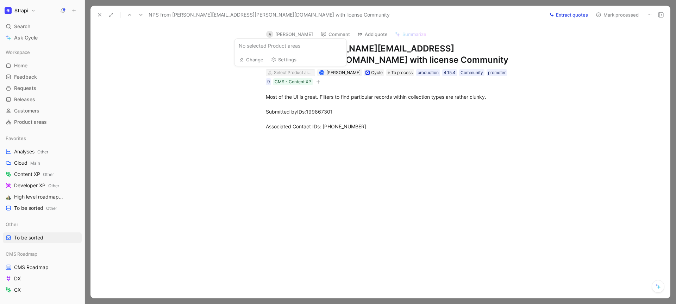
click at [300, 71] on div "Select Product areas" at bounding box center [293, 72] width 39 height 7
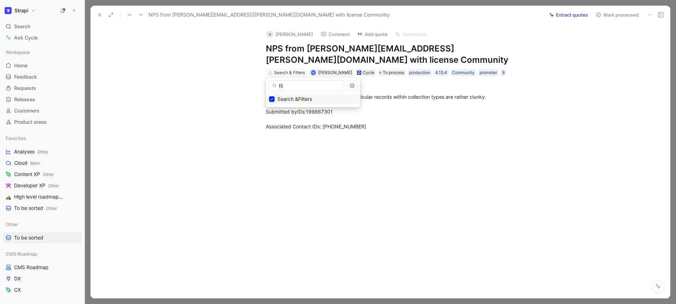
type input "fil"
click at [98, 11] on button at bounding box center [100, 15] width 10 height 10
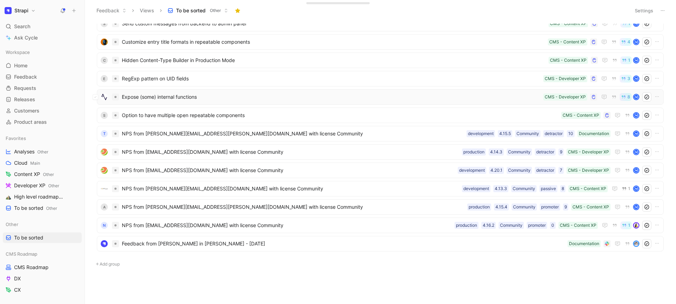
click at [179, 100] on span "Expose (some) internal functions" at bounding box center [331, 97] width 419 height 8
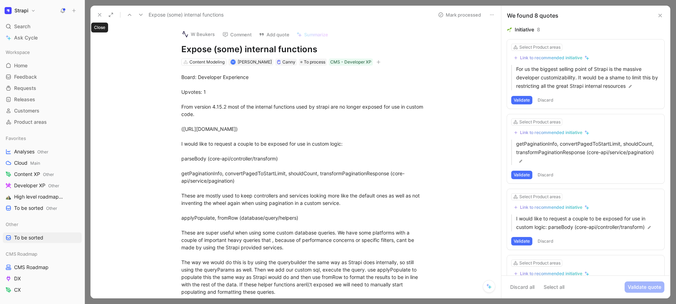
click at [100, 12] on icon at bounding box center [100, 15] width 6 height 6
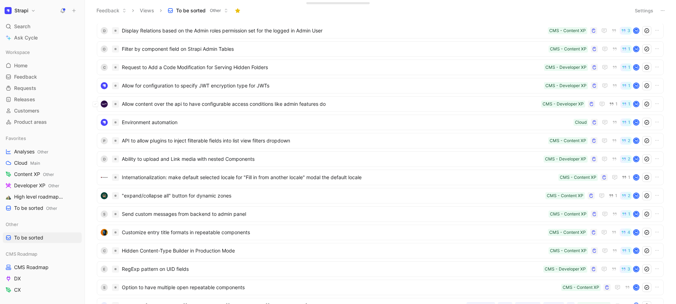
scroll to position [1045, 0]
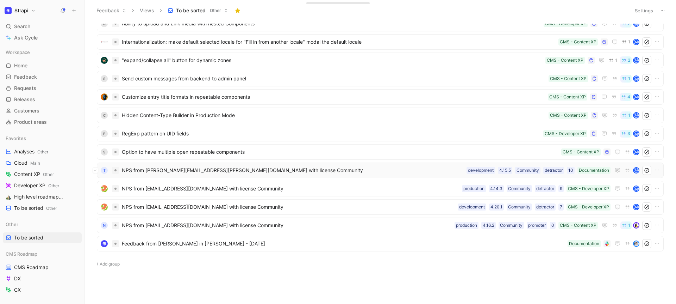
click at [190, 167] on span "NPS from [PERSON_NAME][EMAIL_ADDRESS][PERSON_NAME][DOMAIN_NAME] with license Co…" at bounding box center [293, 170] width 342 height 8
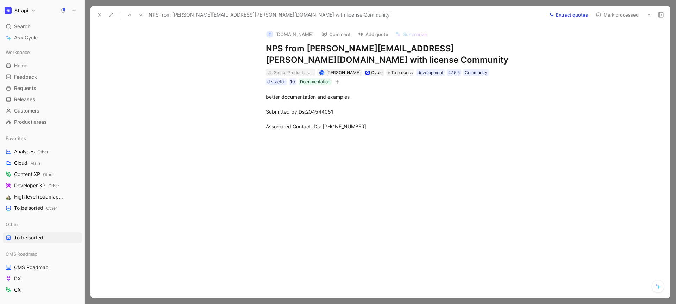
click at [282, 72] on div "Select Product areas" at bounding box center [293, 72] width 39 height 7
type input "docu"
click at [273, 108] on icon at bounding box center [272, 109] width 4 height 4
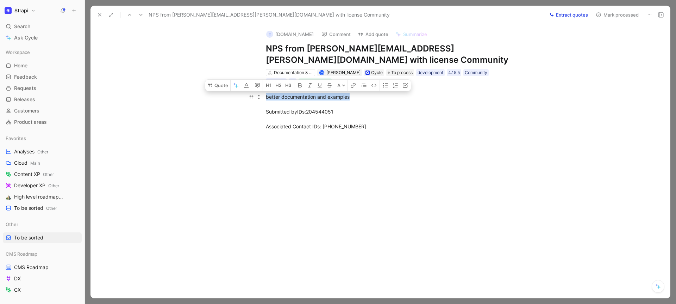
drag, startPoint x: 355, startPoint y: 98, endPoint x: 264, endPoint y: 99, distance: 90.1
click at [264, 99] on p "better documentation and examples Submitted byIDs:204544051 Associated Contact …" at bounding box center [387, 111] width 270 height 41
click at [218, 83] on button "Quote" at bounding box center [217, 85] width 25 height 11
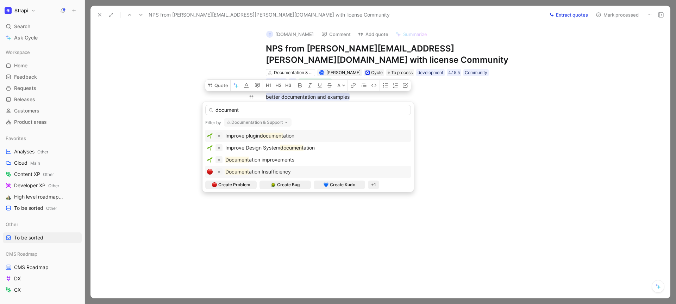
type input "document"
click at [264, 171] on span "ation Insufficiency" at bounding box center [270, 171] width 42 height 6
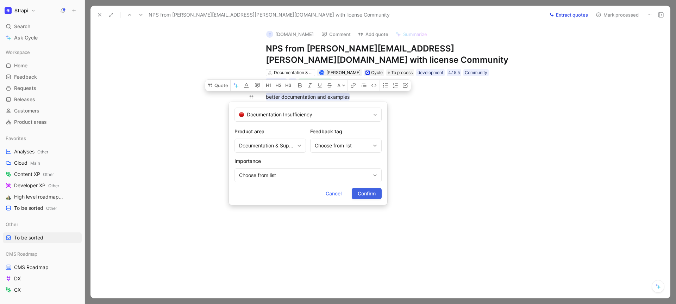
click at [365, 192] on span "Confirm" at bounding box center [367, 193] width 18 height 8
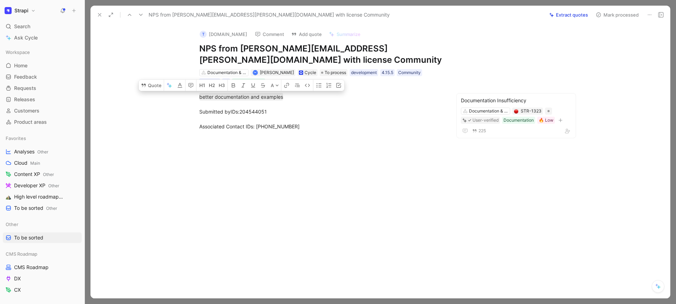
click at [370, 175] on div at bounding box center [321, 183] width 432 height 91
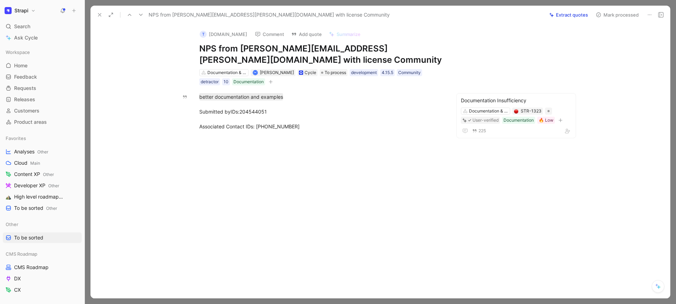
click at [616, 15] on button "Mark processed" at bounding box center [617, 15] width 49 height 10
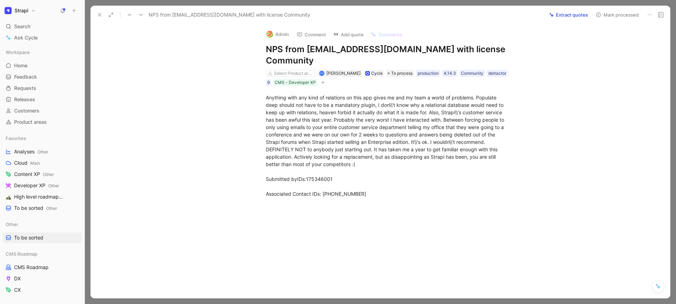
click at [98, 14] on use at bounding box center [99, 14] width 3 height 3
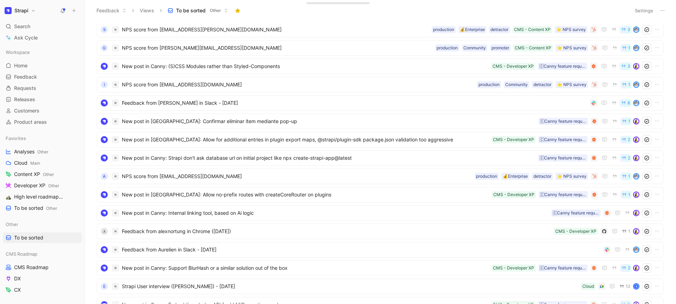
scroll to position [144, 0]
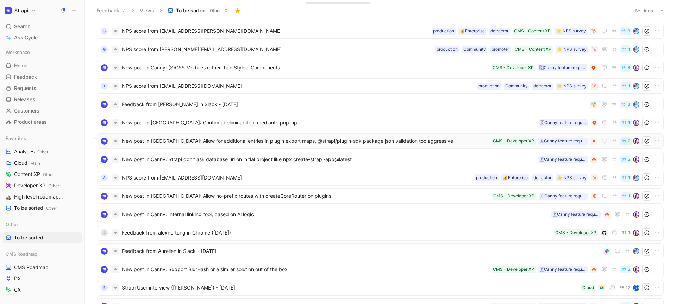
click at [207, 146] on div "New post in [GEOGRAPHIC_DATA]: Allow for additional entries in plugin export ma…" at bounding box center [380, 140] width 567 height 15
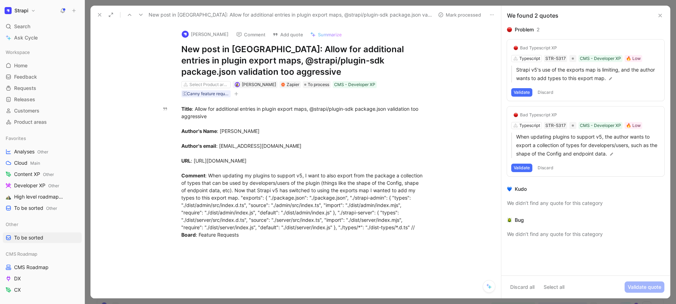
click at [99, 14] on icon at bounding box center [100, 15] width 6 height 6
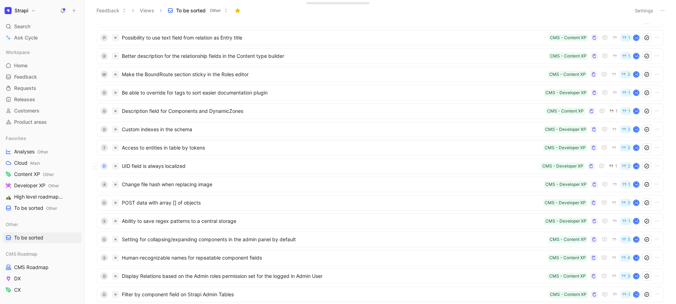
scroll to position [725, 0]
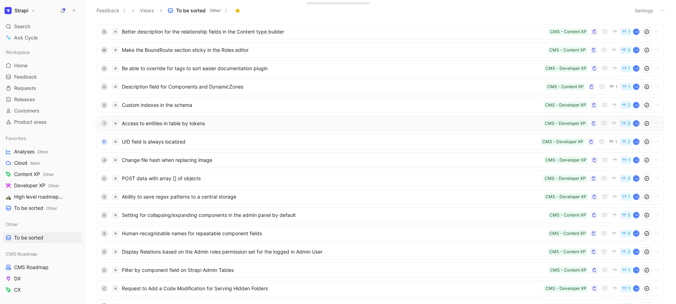
click at [171, 125] on span "Access to entities in table by tokens" at bounding box center [331, 123] width 419 height 8
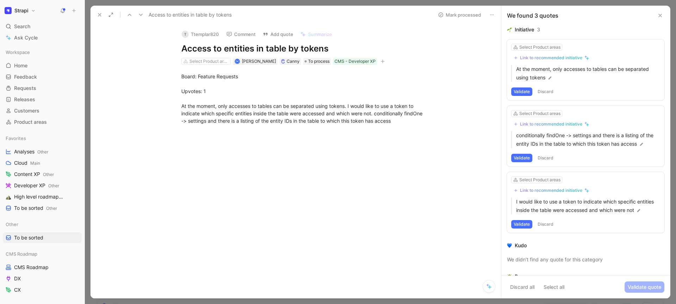
click at [100, 16] on icon at bounding box center [100, 15] width 6 height 6
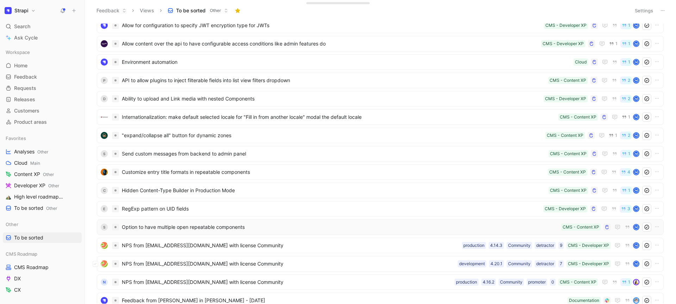
scroll to position [970, 0]
click at [215, 232] on div "S Option to have multiple open repeatable components CMS - Content XP M" at bounding box center [380, 226] width 567 height 15
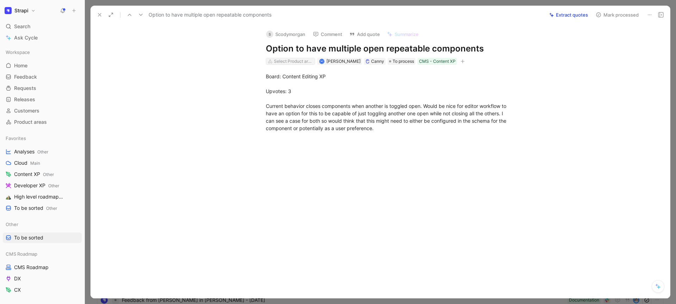
click at [280, 62] on div "Select Product areas" at bounding box center [293, 61] width 39 height 7
type input "mode"
click at [99, 16] on icon at bounding box center [100, 15] width 6 height 6
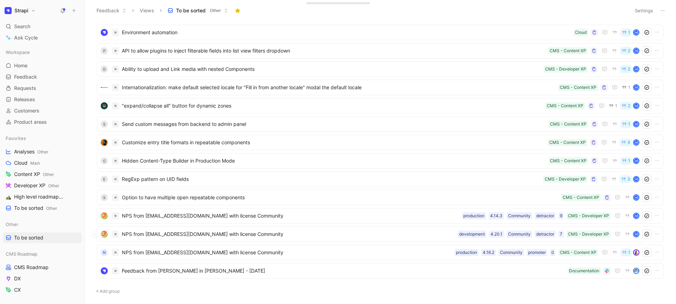
scroll to position [1026, 0]
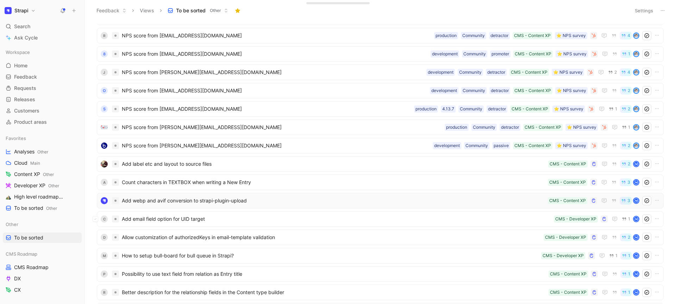
scroll to position [532, 0]
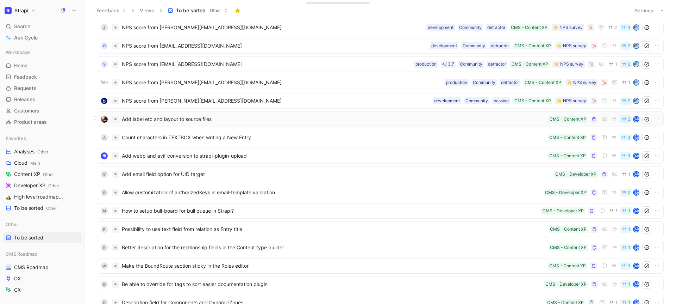
click at [189, 117] on span "Add label etc and layout to source files" at bounding box center [334, 119] width 424 height 8
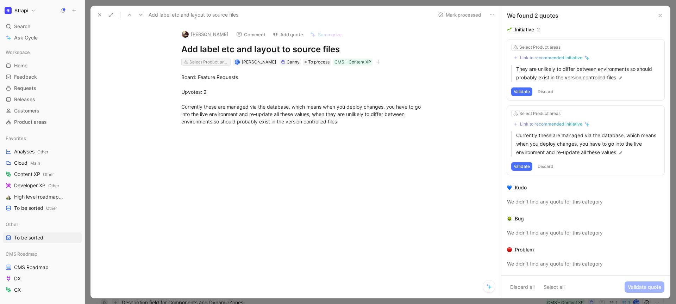
click at [211, 58] on div "Select Product areas" at bounding box center [208, 61] width 39 height 7
type input "mode"
click at [101, 14] on icon at bounding box center [100, 15] width 6 height 6
